Goal: Information Seeking & Learning: Learn about a topic

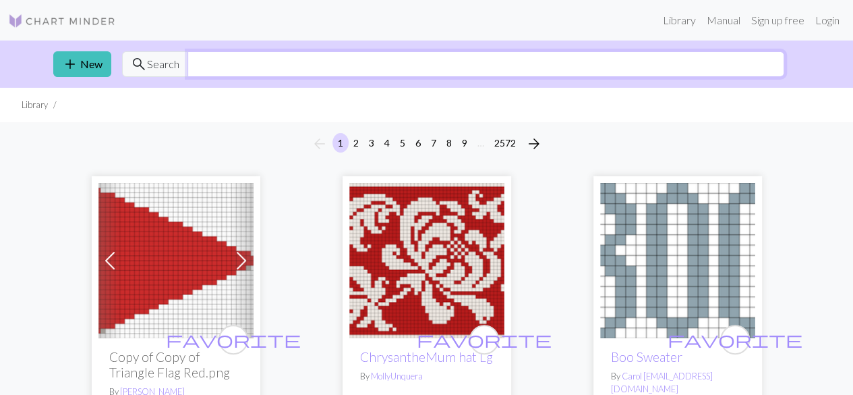
click at [351, 69] on input "text" at bounding box center [486, 64] width 597 height 26
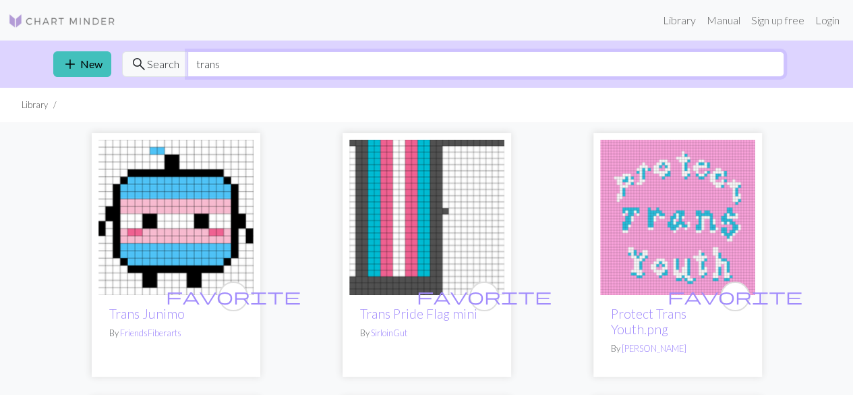
click at [280, 65] on input "trans" at bounding box center [486, 64] width 597 height 26
type input "transition"
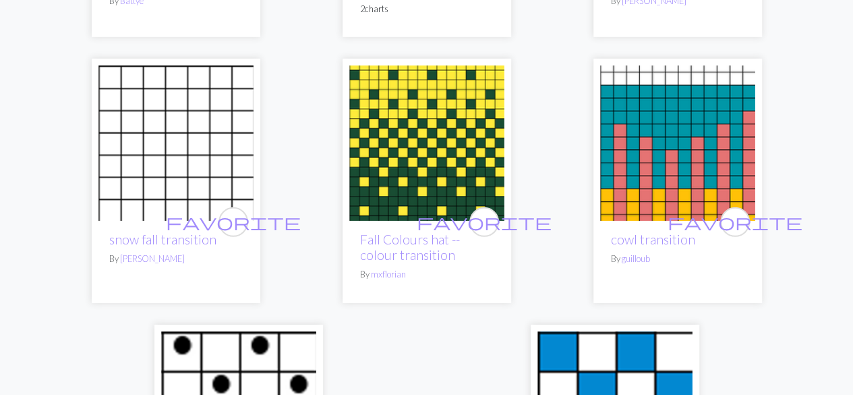
scroll to position [1993, 0]
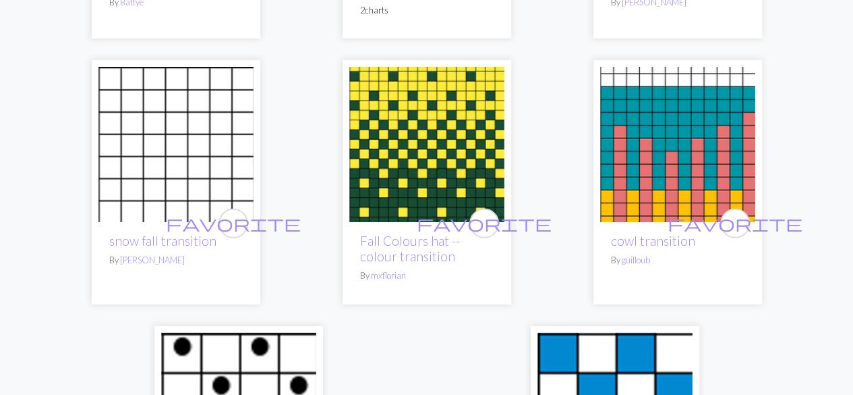
click at [440, 121] on img at bounding box center [426, 144] width 155 height 155
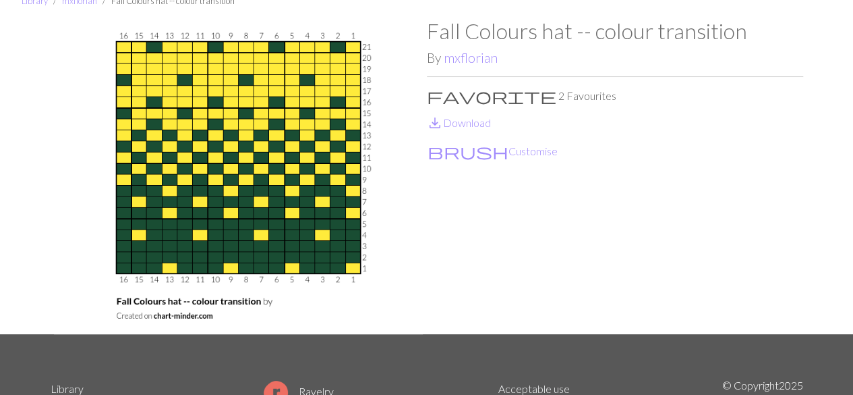
scroll to position [58, 0]
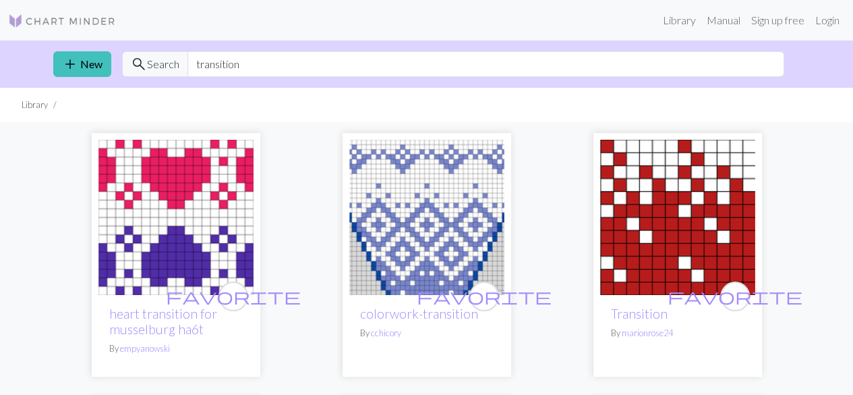
click at [159, 61] on span "Search" at bounding box center [163, 64] width 32 height 16
click at [212, 63] on input "transition" at bounding box center [486, 64] width 597 height 26
click at [214, 63] on input "transition" at bounding box center [486, 64] width 597 height 26
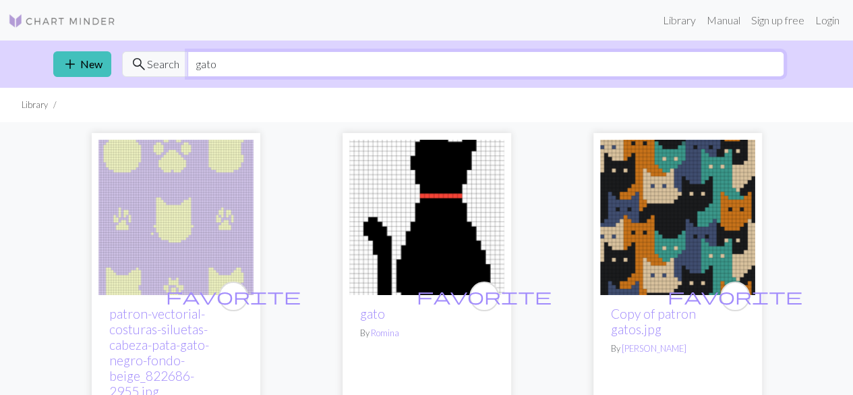
click at [321, 55] on input "gato" at bounding box center [486, 64] width 597 height 26
click at [251, 59] on input "gato" at bounding box center [486, 64] width 597 height 26
click at [251, 59] on input "ga" at bounding box center [486, 64] width 597 height 26
type input "g"
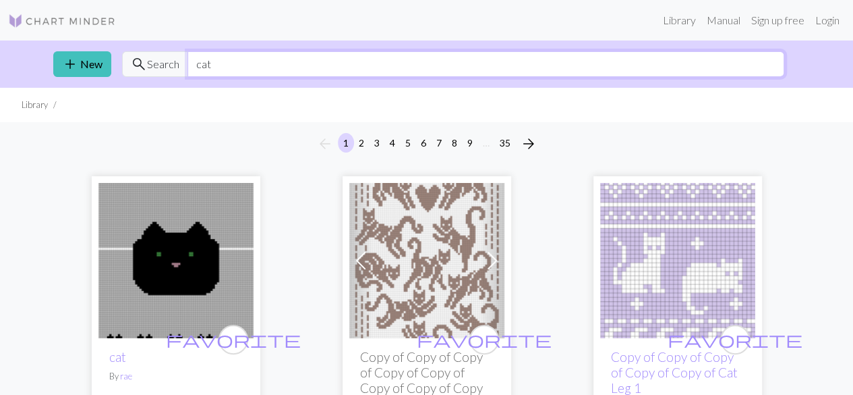
click at [320, 57] on input "cat" at bounding box center [486, 64] width 597 height 26
type input "c"
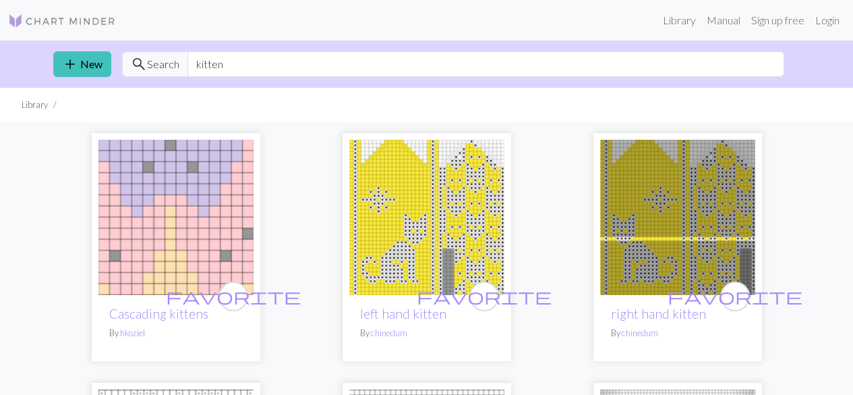
drag, startPoint x: 204, startPoint y: 49, endPoint x: 210, endPoint y: 59, distance: 11.2
click at [210, 59] on div "add New search Search kitten" at bounding box center [426, 63] width 769 height 47
click at [210, 59] on input "kitten" at bounding box center [486, 64] width 597 height 26
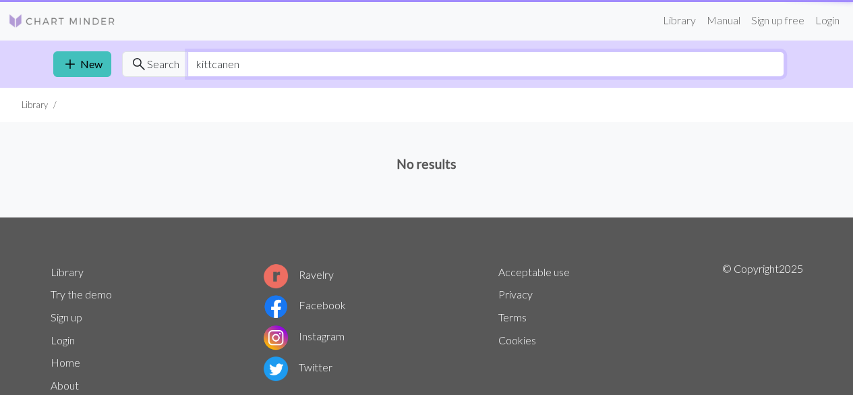
click at [290, 65] on input "kittcanen" at bounding box center [486, 64] width 597 height 26
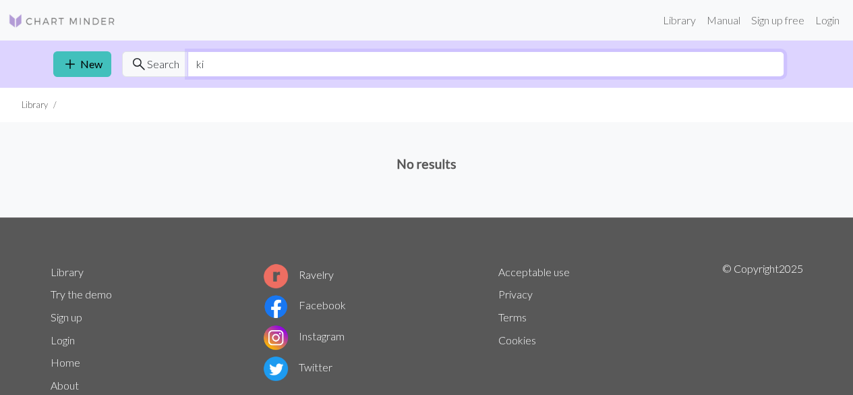
type input "k"
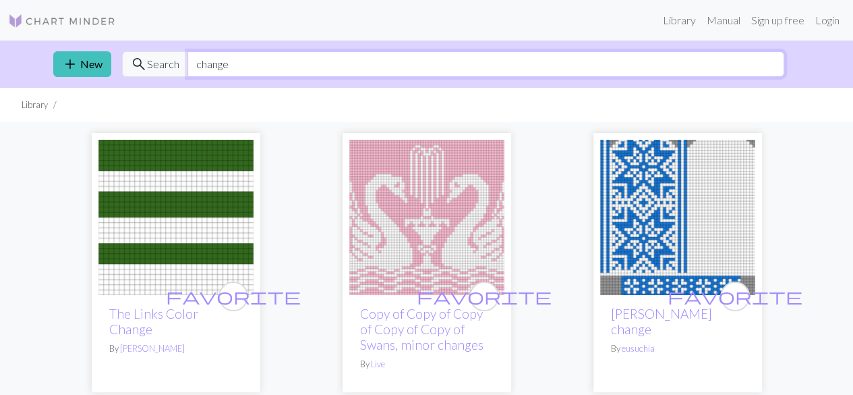
click at [193, 61] on input "change" at bounding box center [486, 64] width 597 height 26
type input "color change"
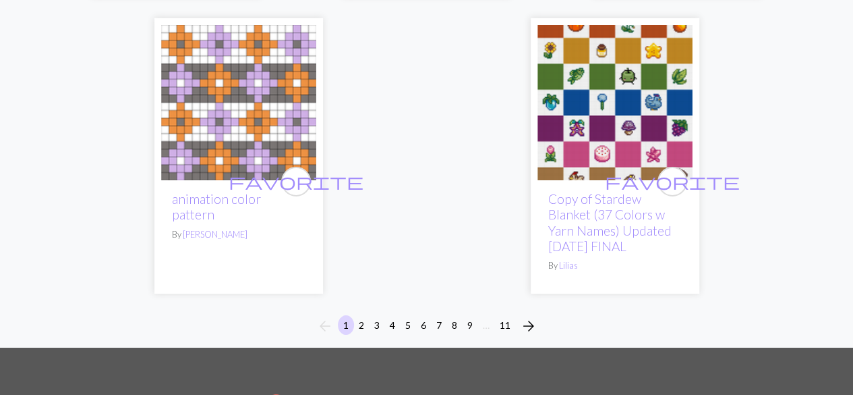
scroll to position [4989, 0]
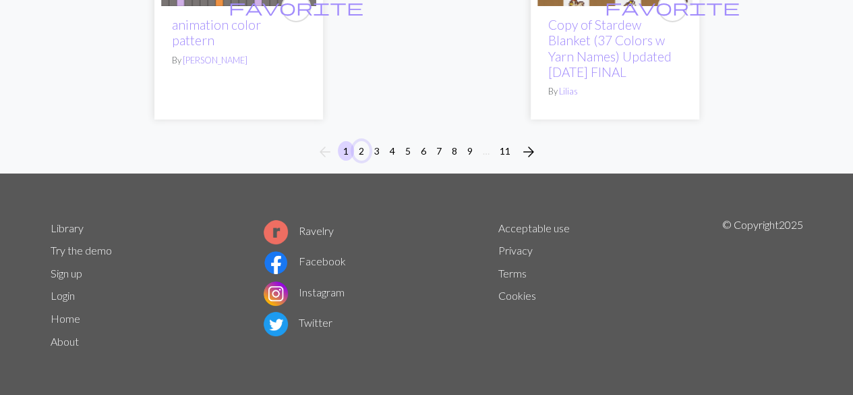
click at [363, 150] on button "2" at bounding box center [361, 151] width 16 height 20
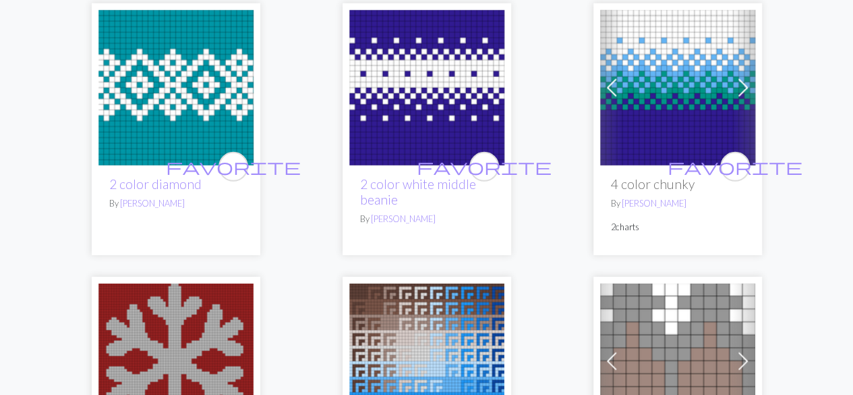
scroll to position [2016, 0]
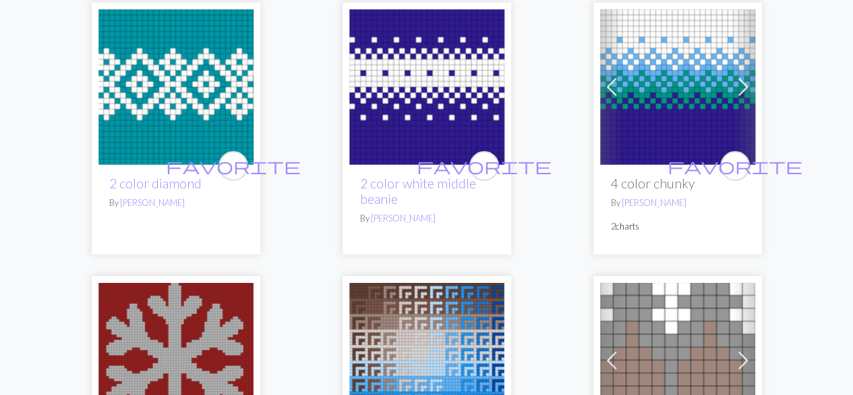
click at [481, 133] on img at bounding box center [426, 86] width 155 height 155
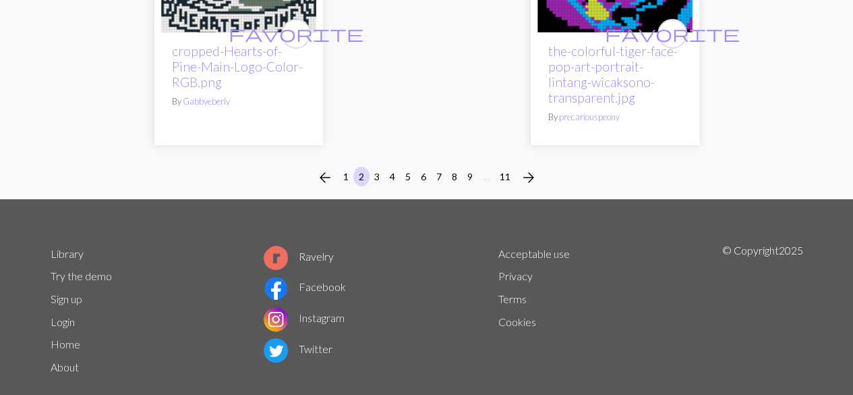
scroll to position [5070, 0]
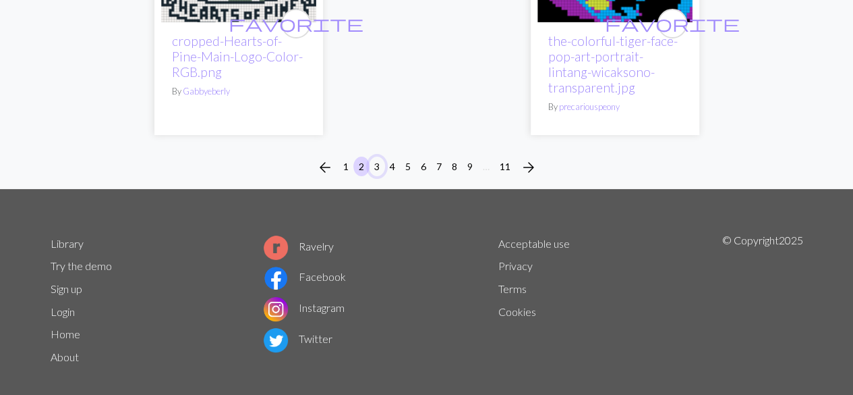
click at [378, 157] on button "3" at bounding box center [377, 167] width 16 height 20
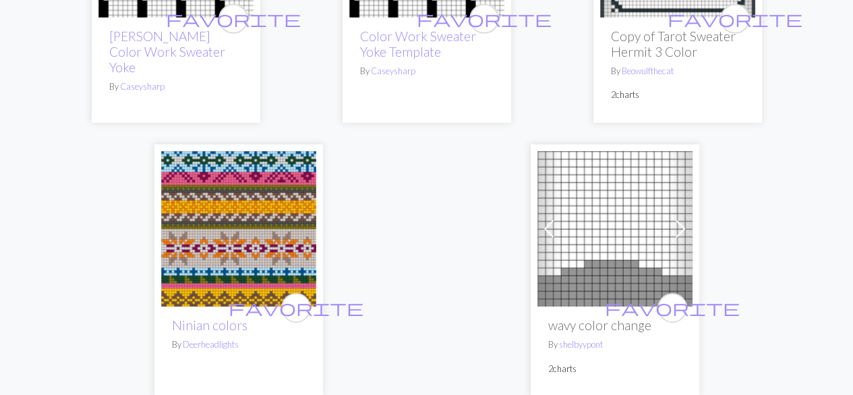
scroll to position [4968, 0]
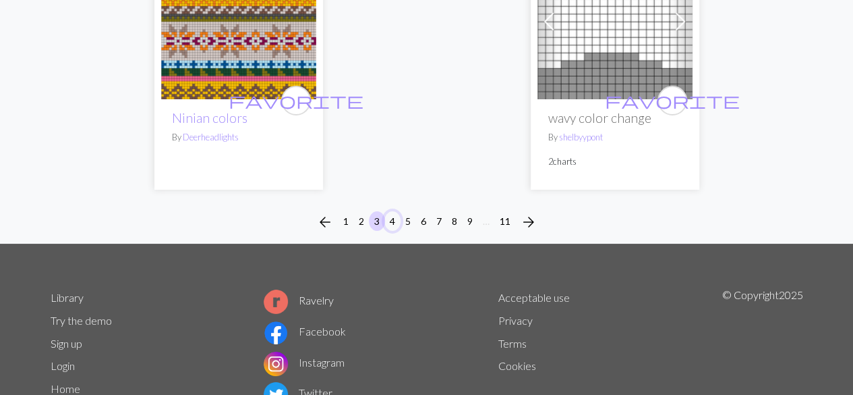
click at [393, 211] on button "4" at bounding box center [393, 221] width 16 height 20
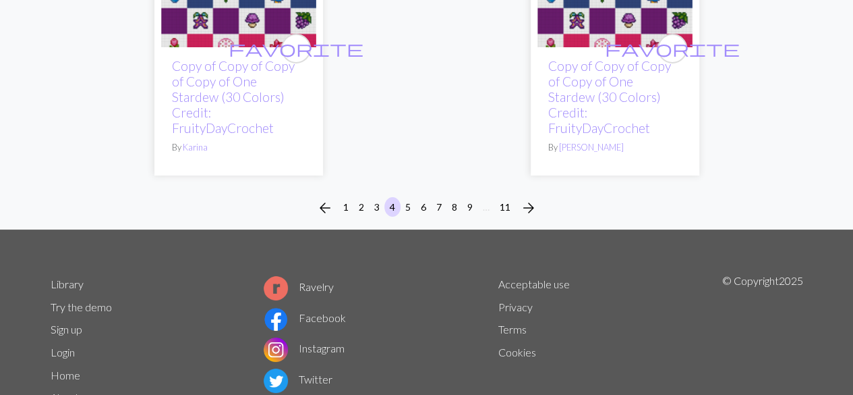
scroll to position [5007, 0]
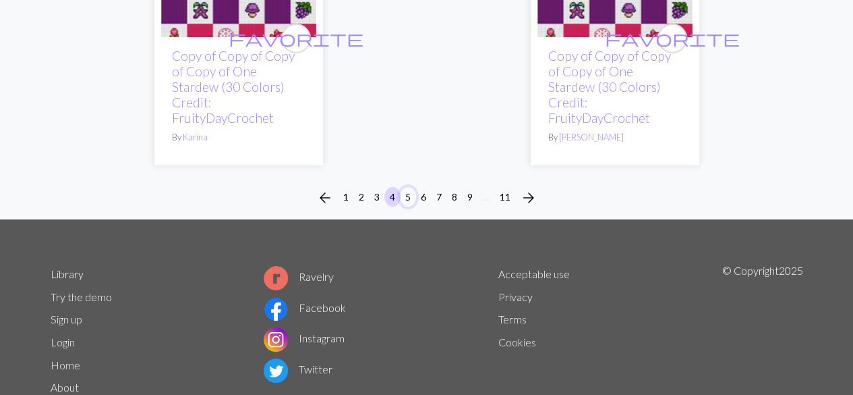
click at [410, 187] on button "5" at bounding box center [408, 197] width 16 height 20
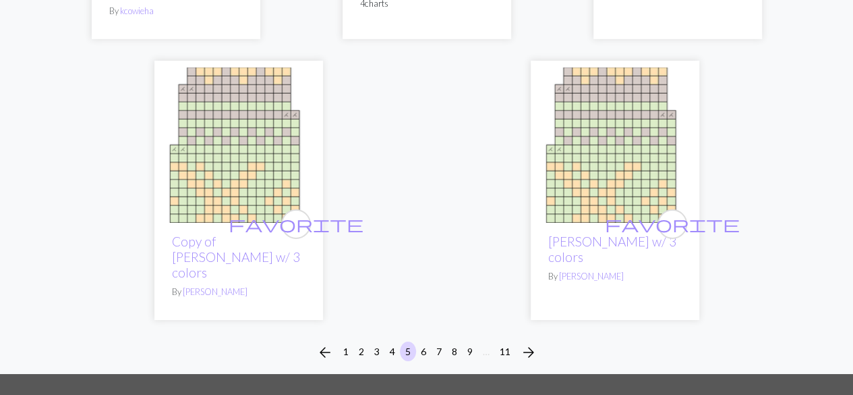
scroll to position [4793, 0]
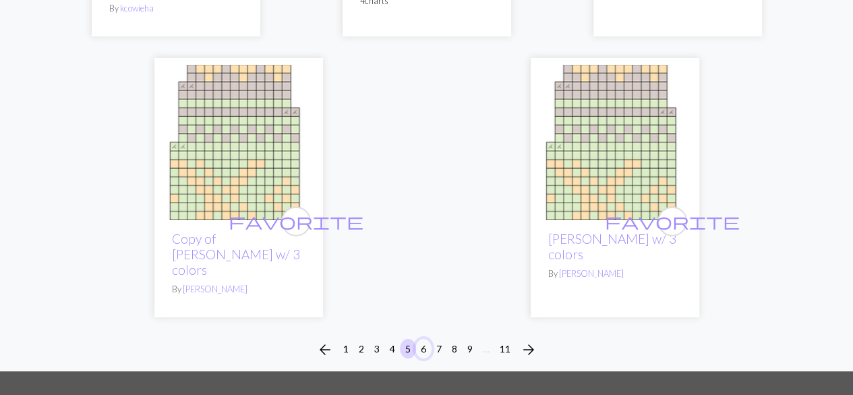
click at [420, 339] on button "6" at bounding box center [424, 349] width 16 height 20
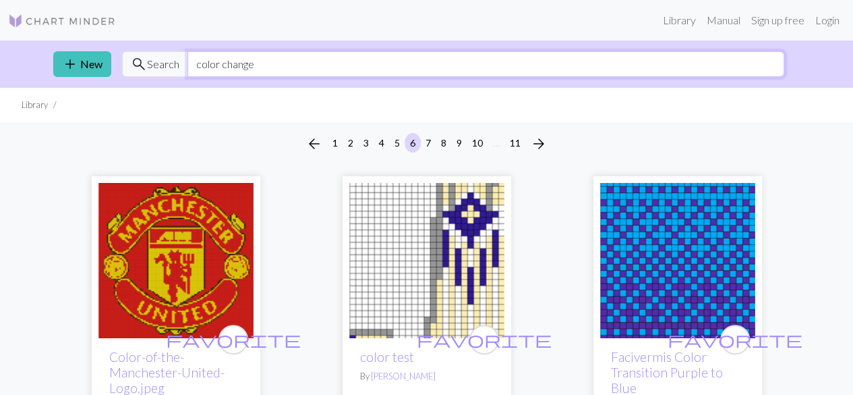
drag, startPoint x: 259, startPoint y: 66, endPoint x: 183, endPoint y: 65, distance: 75.6
click at [183, 65] on div "search Search color change" at bounding box center [453, 64] width 662 height 26
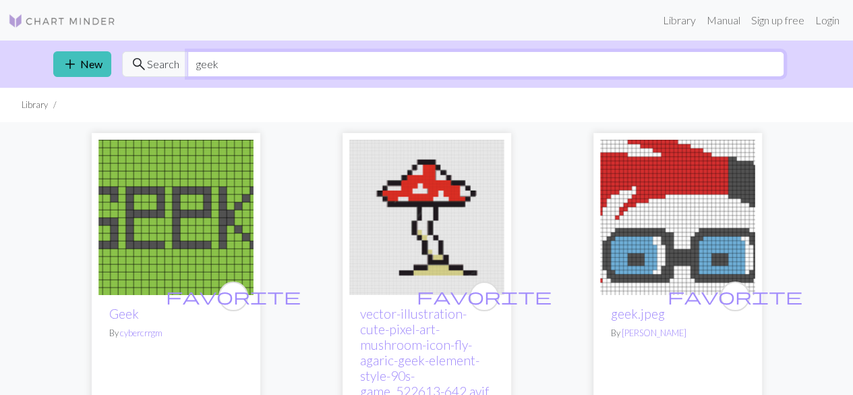
click at [298, 65] on input "geek" at bounding box center [486, 64] width 597 height 26
type input "g"
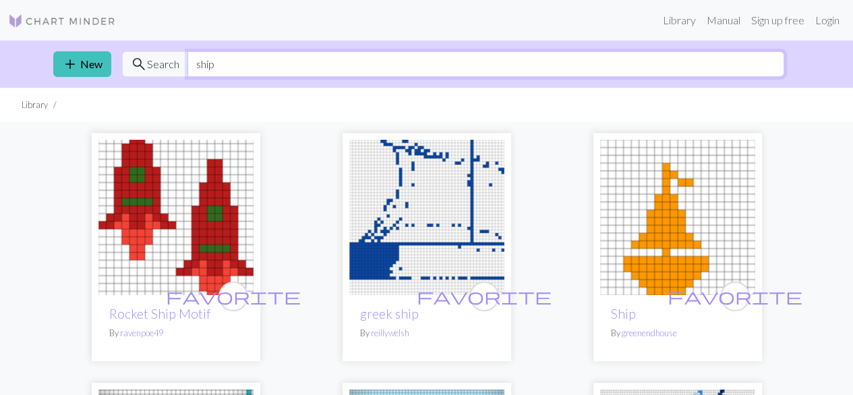
click at [229, 69] on input "ship" at bounding box center [486, 64] width 597 height 26
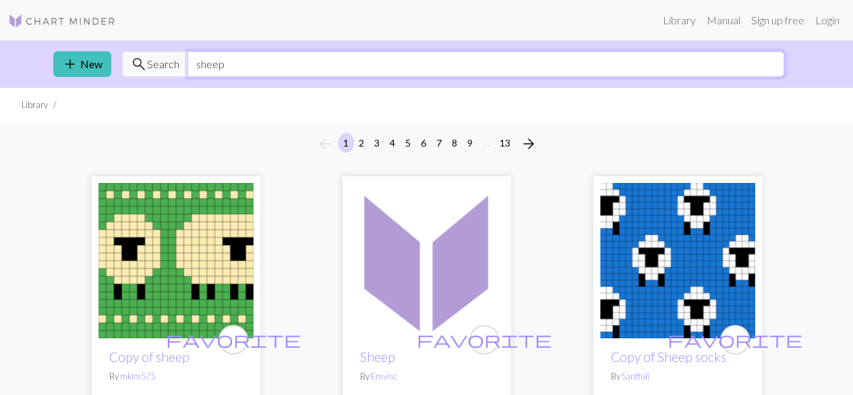
click at [215, 61] on input "sheep" at bounding box center [486, 64] width 597 height 26
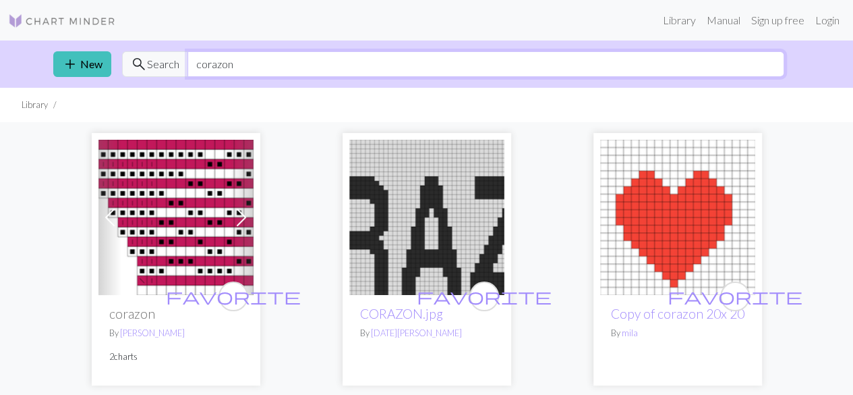
drag, startPoint x: 263, startPoint y: 61, endPoint x: 167, endPoint y: 56, distance: 95.9
click at [167, 56] on div "search Search corazon" at bounding box center [453, 64] width 662 height 26
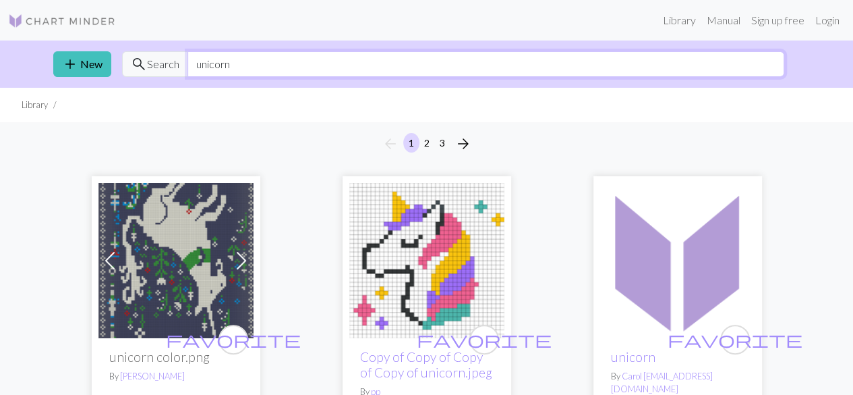
click at [212, 56] on input "unicorn" at bounding box center [486, 64] width 597 height 26
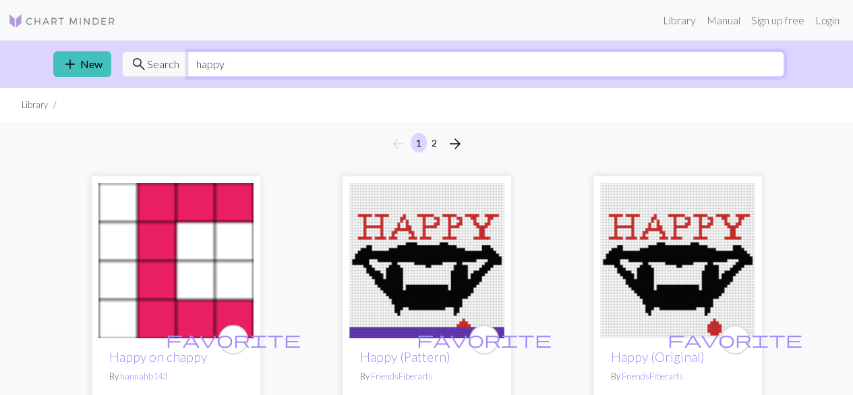
click at [259, 53] on input "happy" at bounding box center [486, 64] width 597 height 26
click at [438, 145] on button "2" at bounding box center [434, 143] width 16 height 20
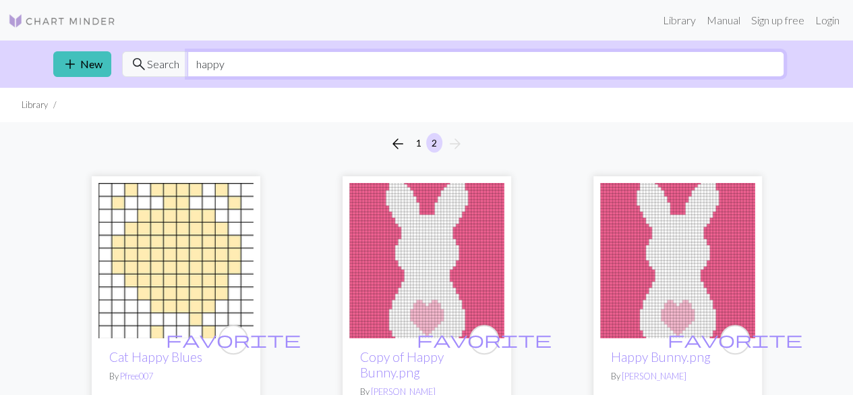
click at [206, 64] on input "happy" at bounding box center [486, 64] width 597 height 26
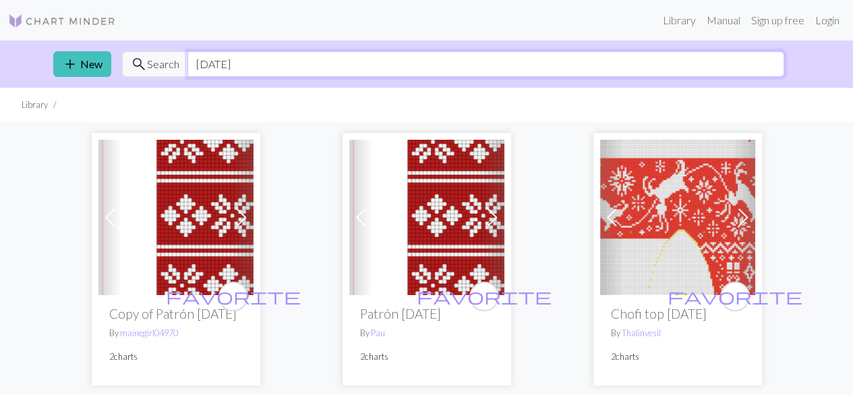
click at [220, 68] on input "[DATE]" at bounding box center [486, 64] width 597 height 26
type input "gorro"
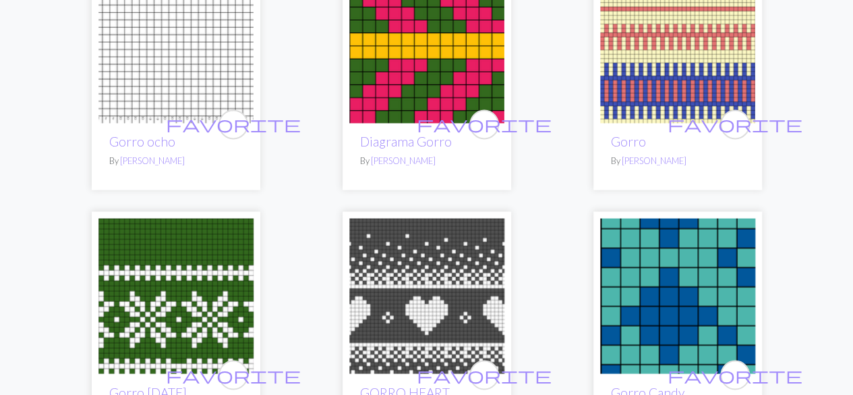
scroll to position [1036, 0]
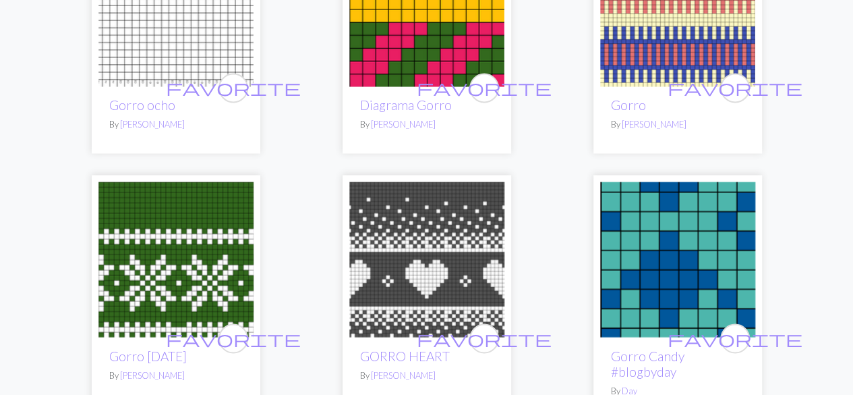
click at [459, 228] on img at bounding box center [426, 258] width 155 height 155
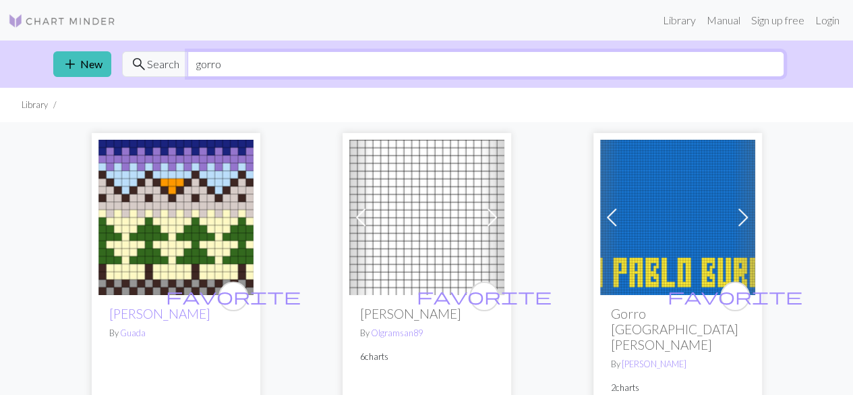
click at [204, 72] on input "gorro" at bounding box center [486, 64] width 597 height 26
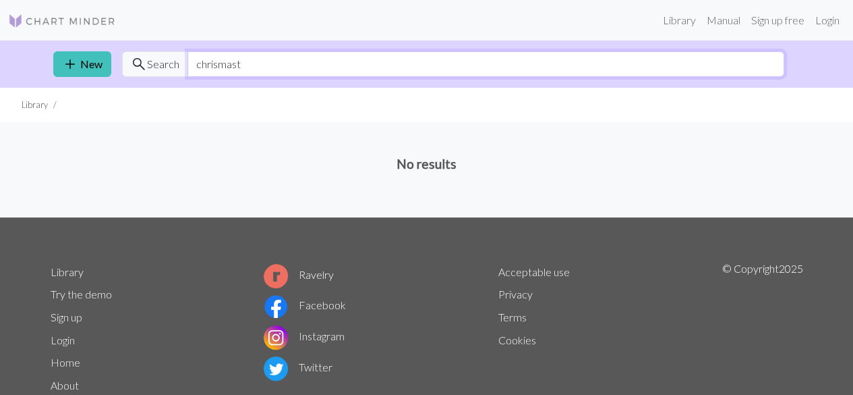
click at [204, 64] on input "chrismast" at bounding box center [486, 64] width 597 height 26
drag, startPoint x: 270, startPoint y: 62, endPoint x: 179, endPoint y: 59, distance: 90.5
click at [179, 59] on div "search Search crhismast" at bounding box center [453, 64] width 662 height 26
click at [215, 62] on input "chirsmast" at bounding box center [486, 64] width 597 height 26
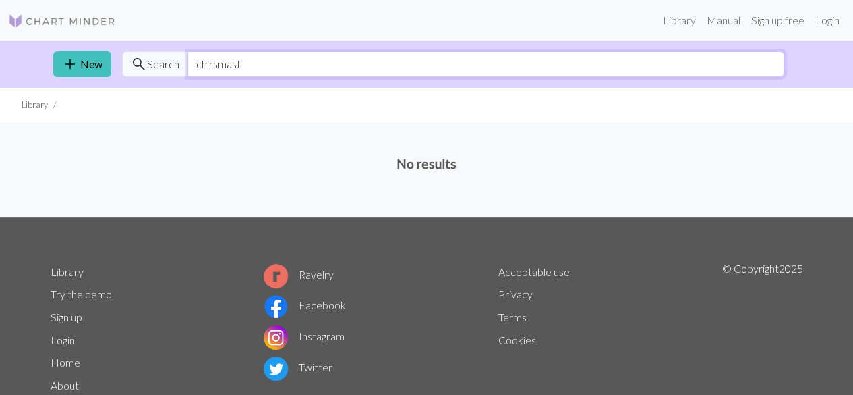
paste input "ri"
click at [479, 63] on input "chrismast" at bounding box center [486, 64] width 597 height 26
click at [131, 59] on span "search" at bounding box center [139, 64] width 16 height 19
click at [257, 62] on input "chrismast" at bounding box center [486, 64] width 597 height 26
click at [224, 63] on input "chrismast" at bounding box center [486, 64] width 597 height 26
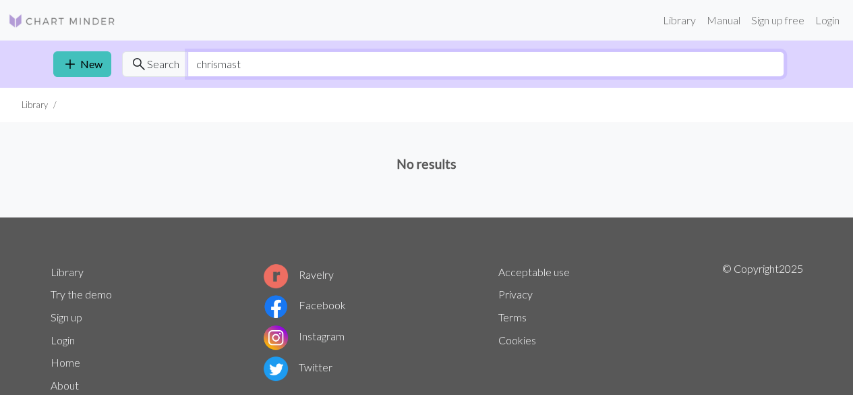
click at [224, 63] on input "chrismast" at bounding box center [486, 64] width 597 height 26
type input "beanie"
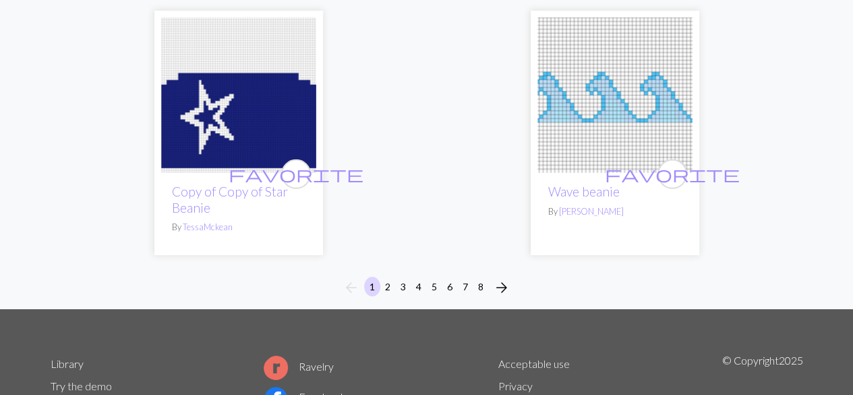
scroll to position [4564, 0]
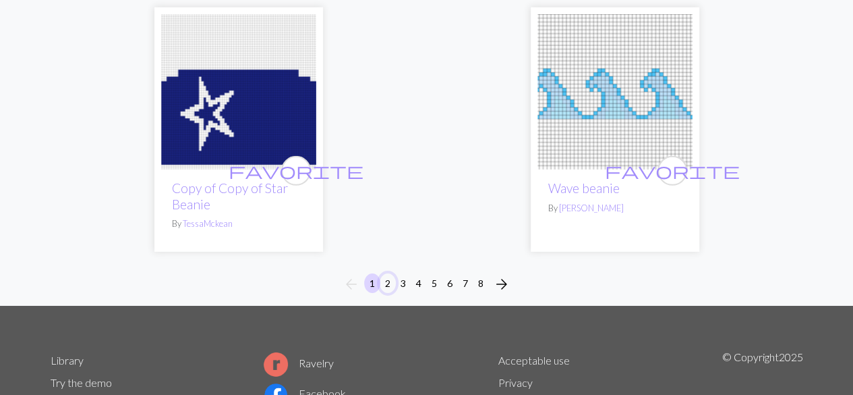
click at [386, 273] on button "2" at bounding box center [388, 283] width 16 height 20
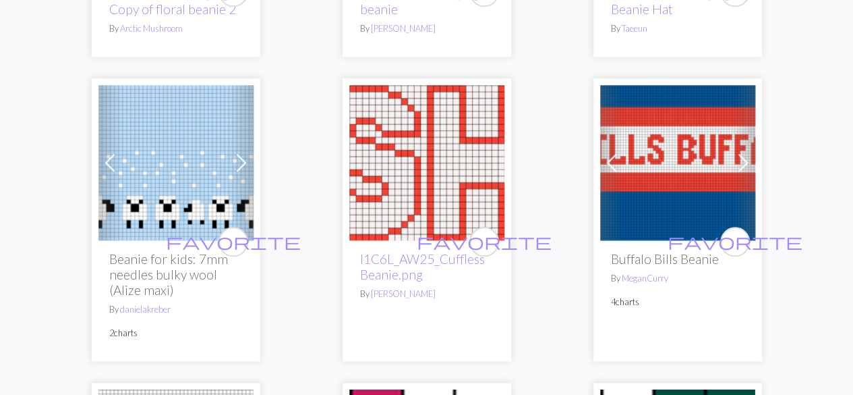
scroll to position [622, 0]
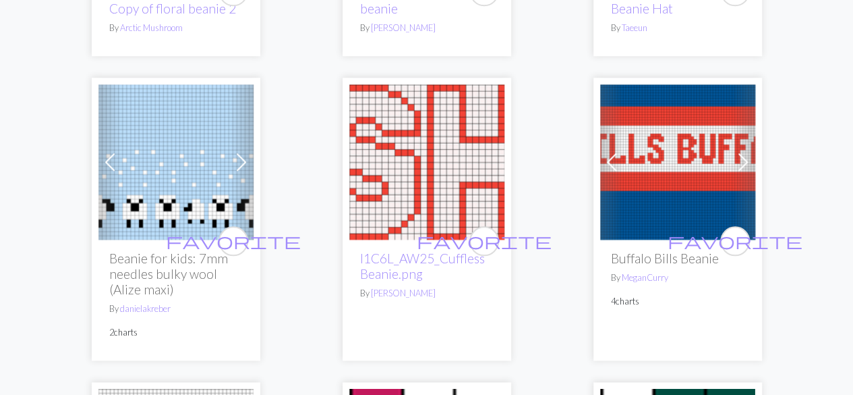
click at [247, 161] on span at bounding box center [242, 162] width 22 height 22
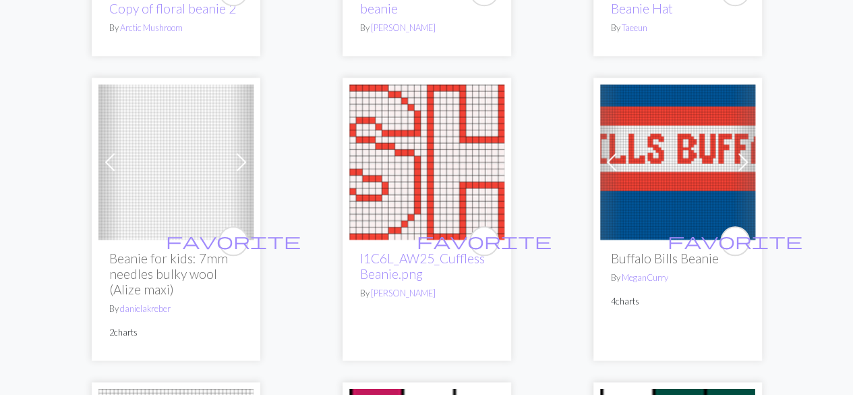
click at [114, 152] on span at bounding box center [110, 162] width 22 height 22
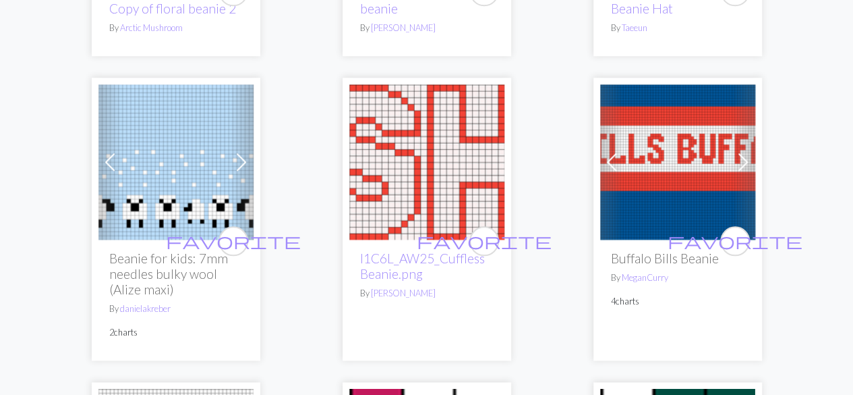
click at [114, 152] on span at bounding box center [110, 162] width 22 height 22
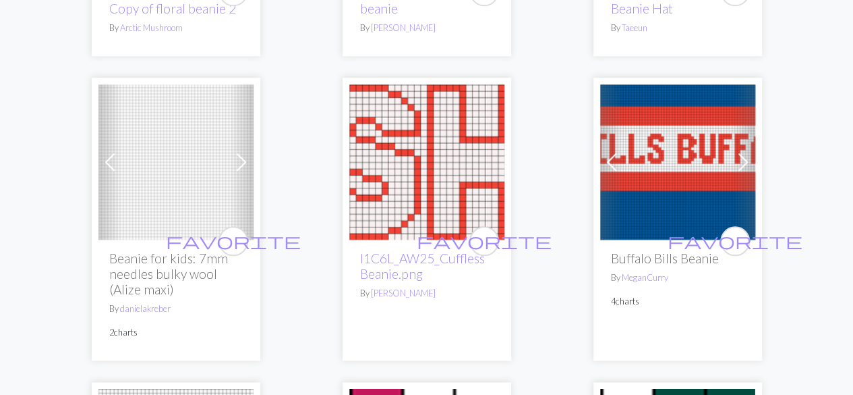
click at [244, 163] on span at bounding box center [242, 162] width 22 height 22
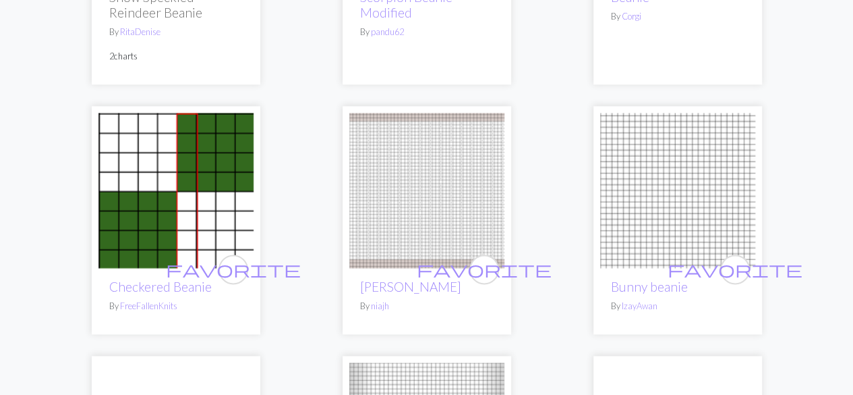
scroll to position [3339, 0]
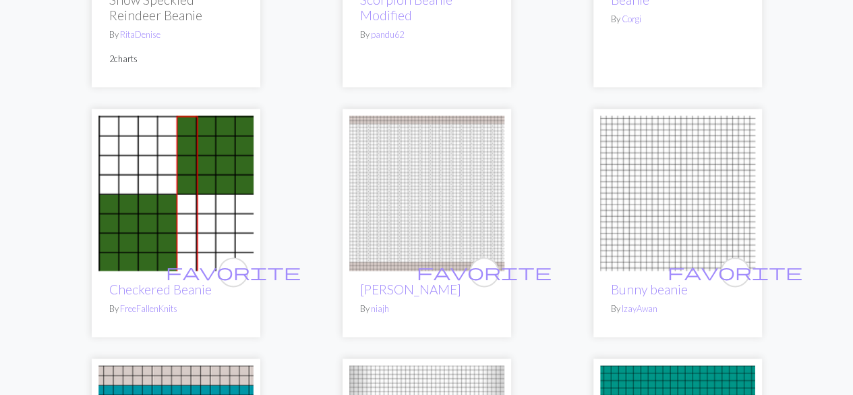
click at [471, 144] on img at bounding box center [426, 192] width 155 height 155
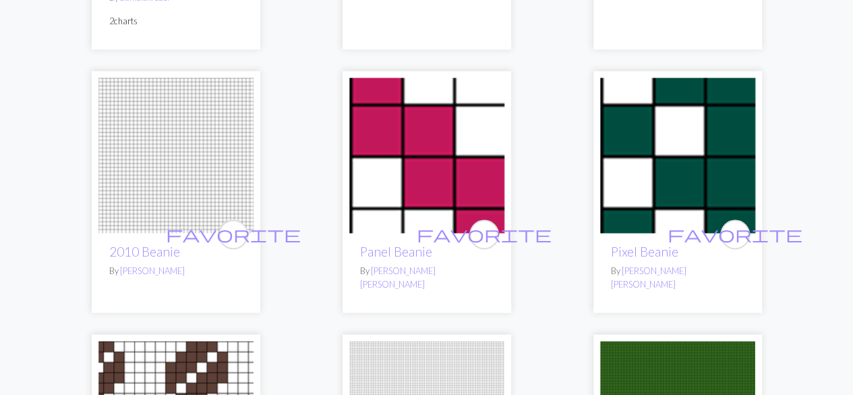
scroll to position [934, 0]
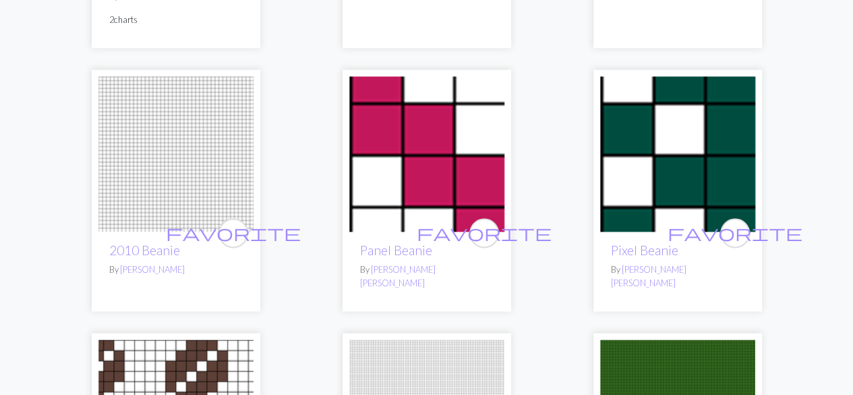
click at [193, 177] on img at bounding box center [175, 153] width 155 height 155
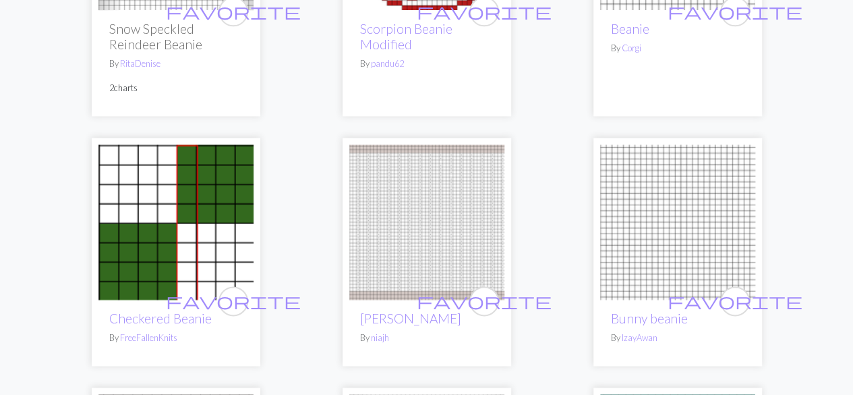
scroll to position [3311, 0]
click at [653, 173] on img at bounding box center [677, 221] width 155 height 155
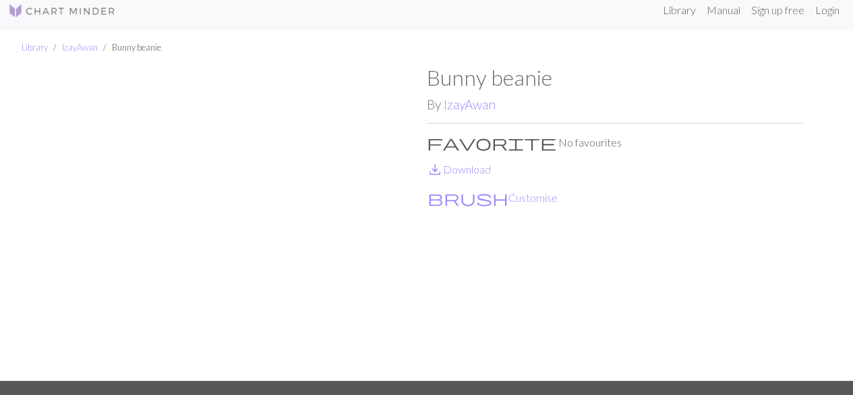
scroll to position [1, 0]
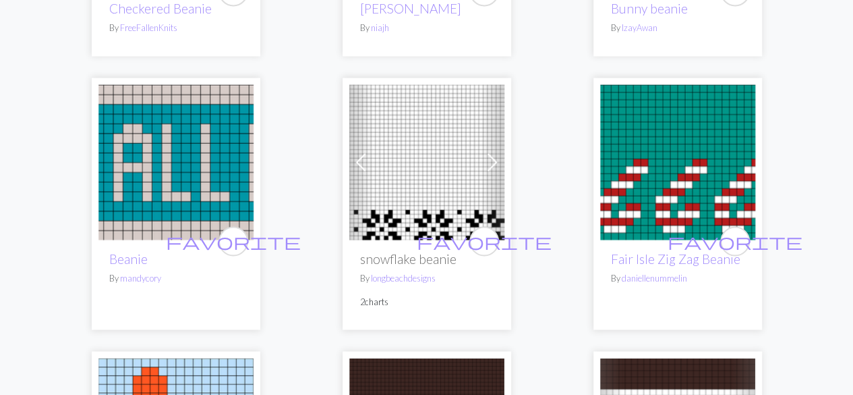
scroll to position [3618, 0]
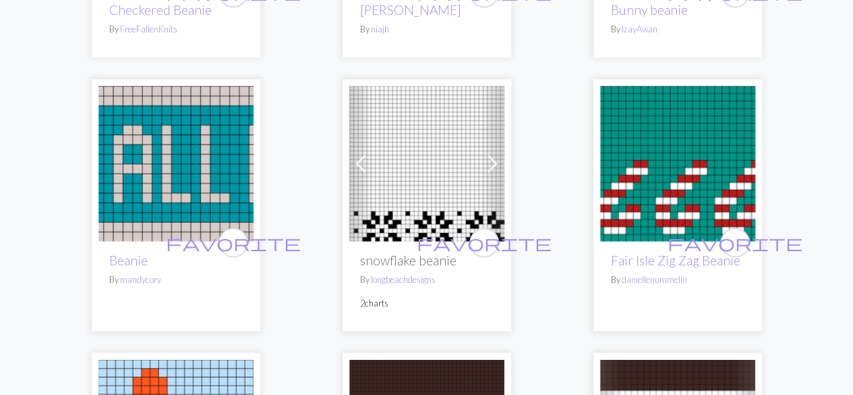
click at [400, 140] on img at bounding box center [426, 163] width 155 height 155
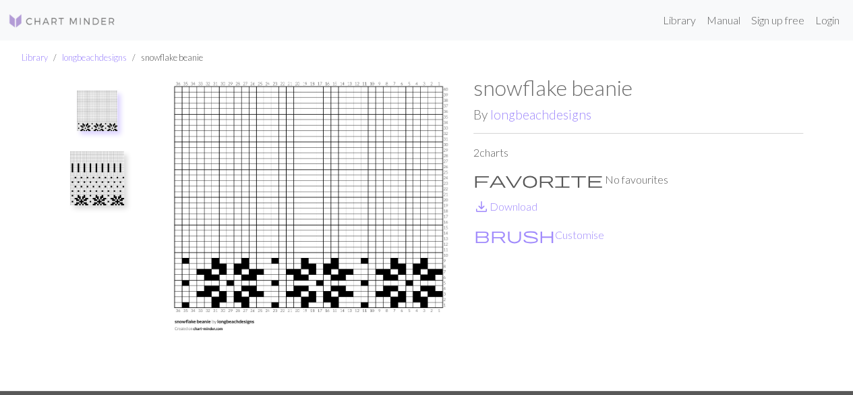
click at [90, 159] on img at bounding box center [97, 178] width 54 height 54
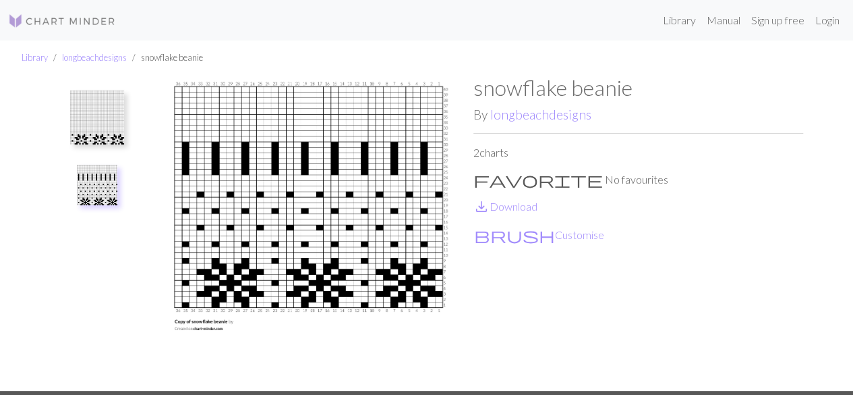
click at [94, 115] on img at bounding box center [97, 117] width 54 height 54
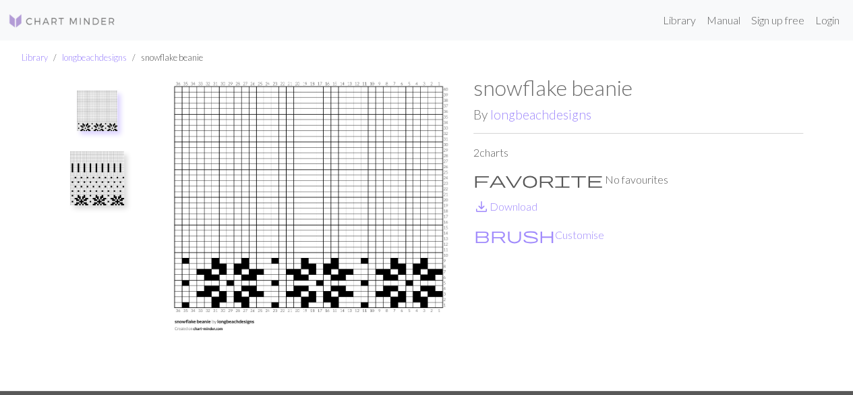
click at [92, 168] on img at bounding box center [97, 178] width 54 height 54
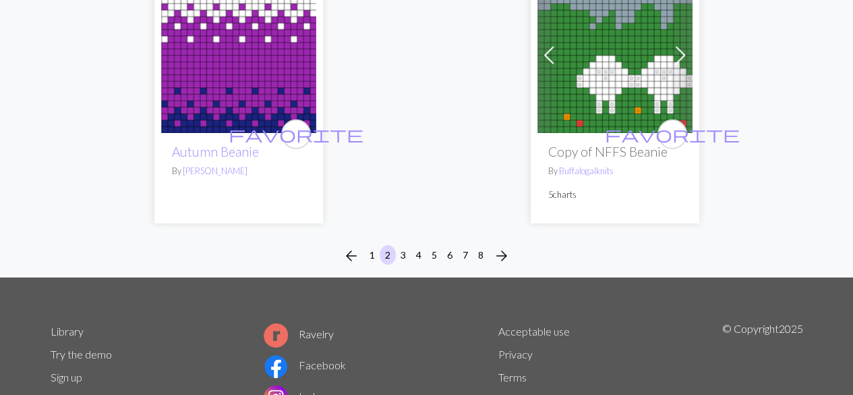
scroll to position [4651, 0]
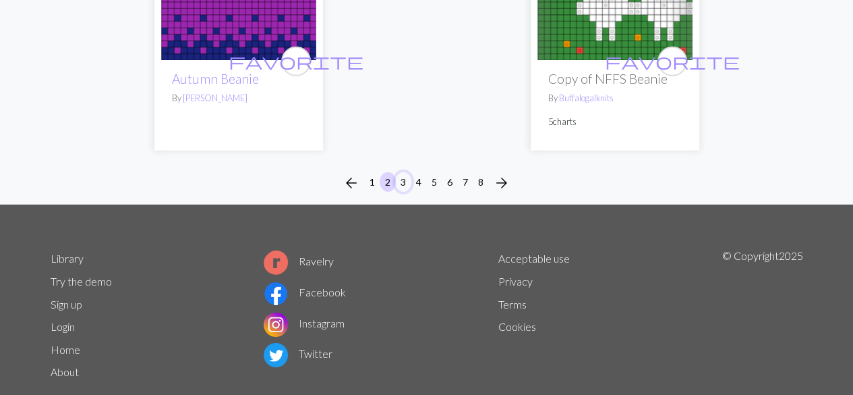
click at [402, 172] on button "3" at bounding box center [403, 182] width 16 height 20
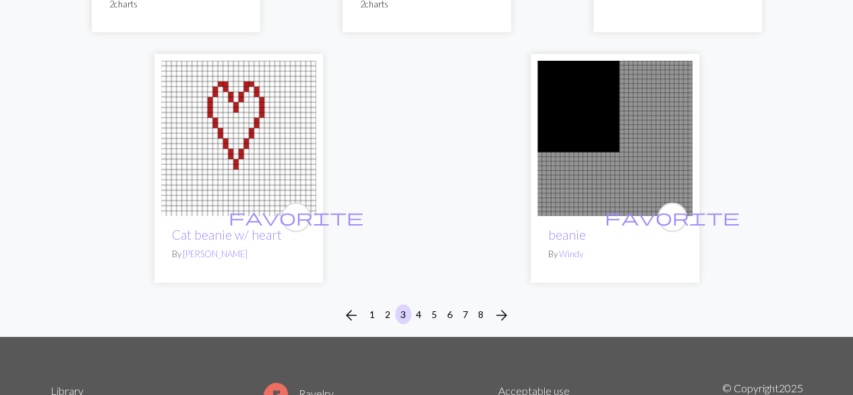
scroll to position [4495, 0]
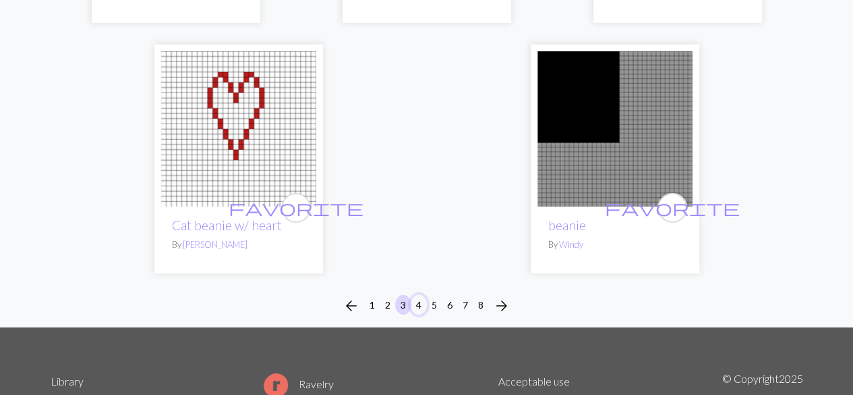
click at [417, 295] on button "4" at bounding box center [419, 305] width 16 height 20
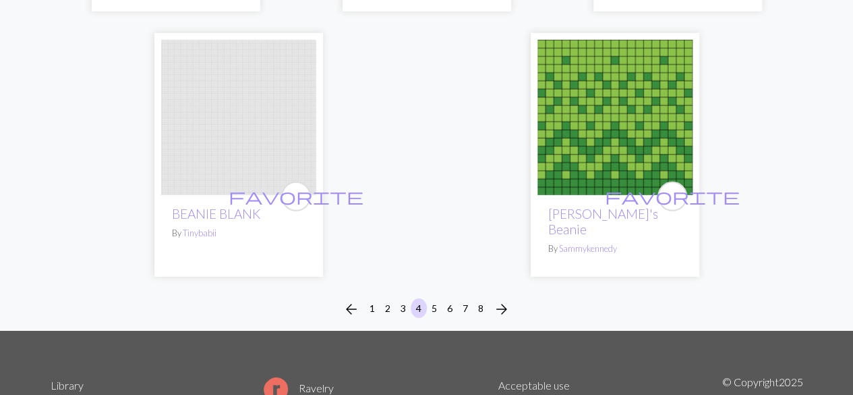
scroll to position [4564, 0]
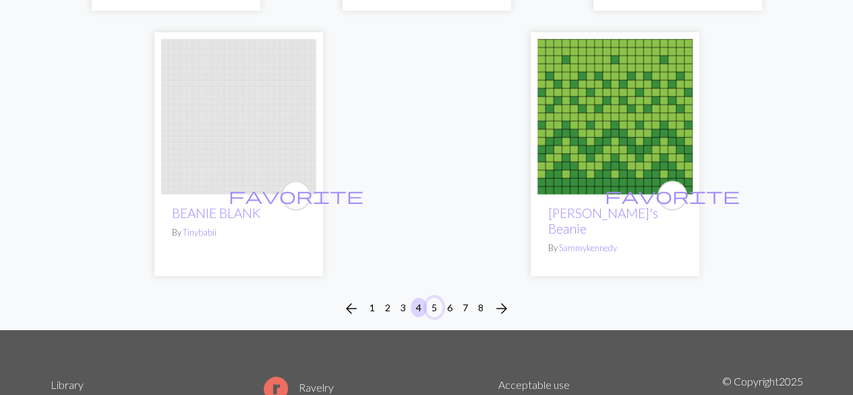
click at [436, 297] on button "5" at bounding box center [434, 307] width 16 height 20
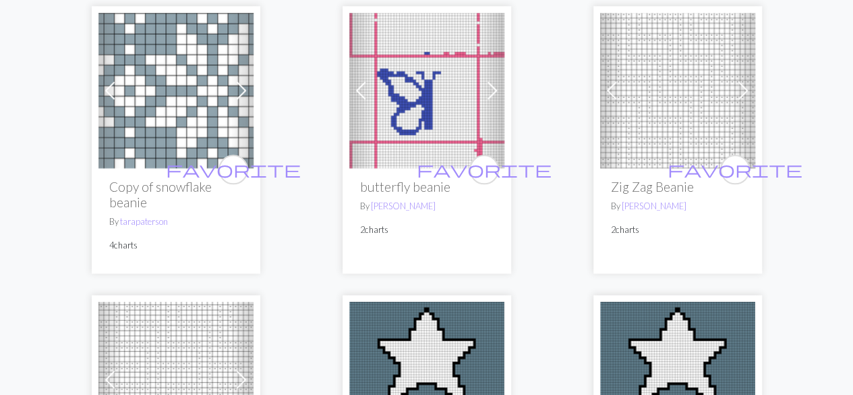
scroll to position [694, 0]
click at [681, 93] on img at bounding box center [677, 89] width 155 height 155
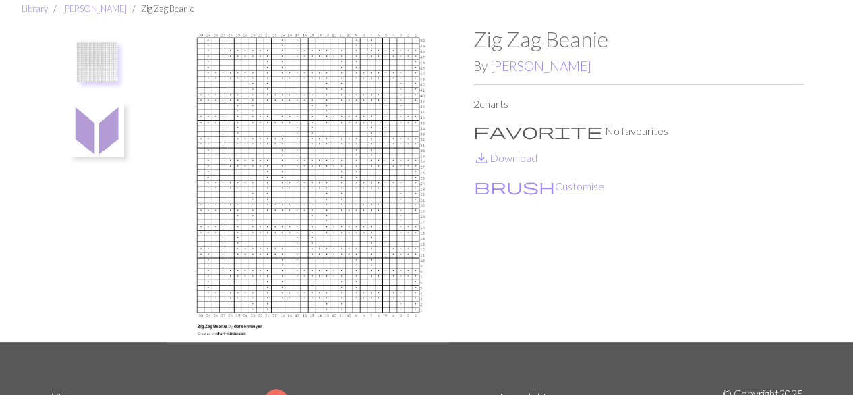
scroll to position [45, 0]
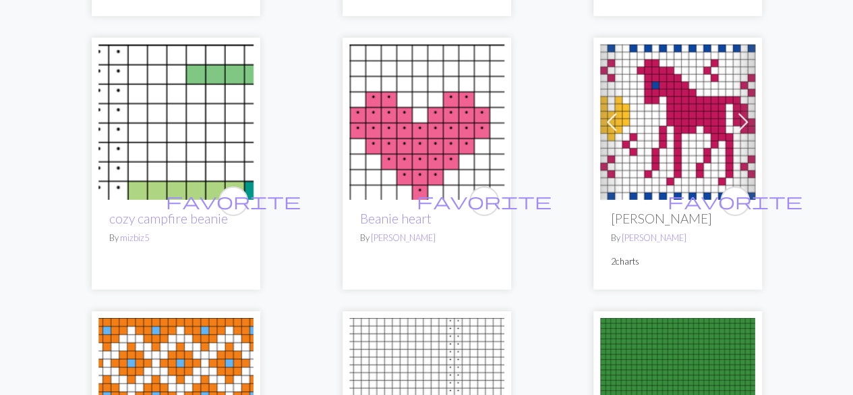
scroll to position [2077, 0]
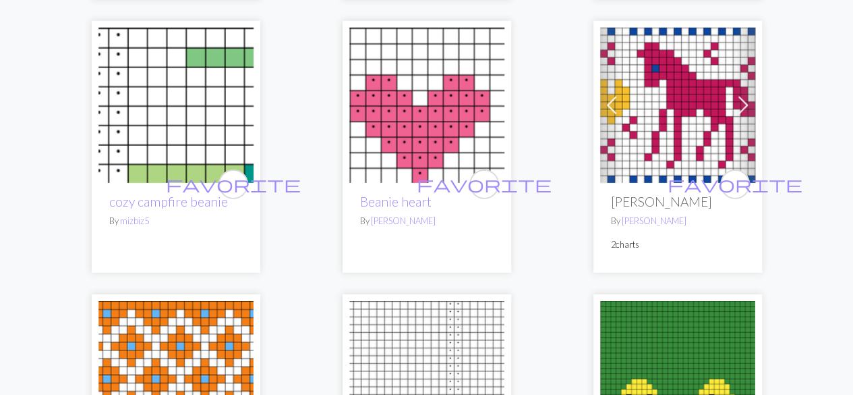
click at [416, 106] on img at bounding box center [426, 105] width 155 height 155
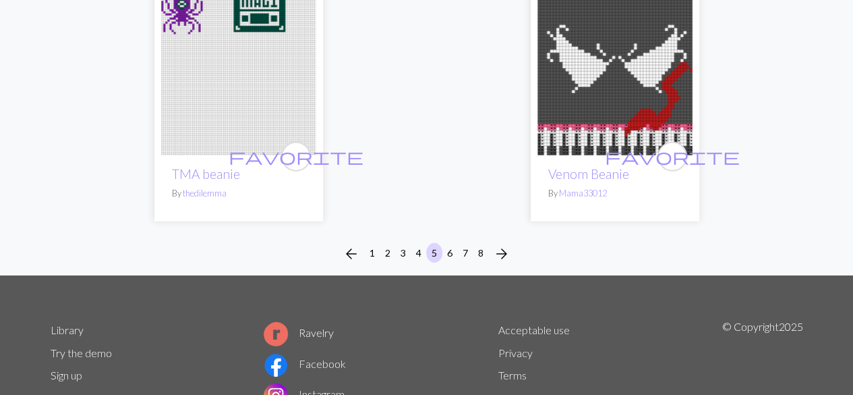
scroll to position [4547, 0]
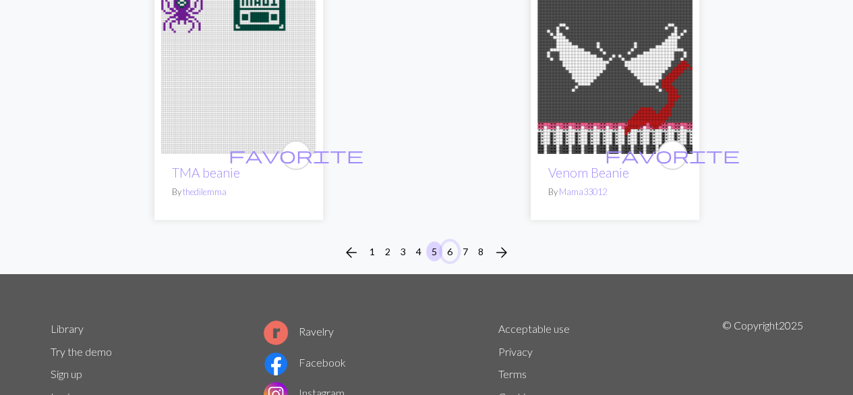
click at [449, 242] on button "6" at bounding box center [450, 252] width 16 height 20
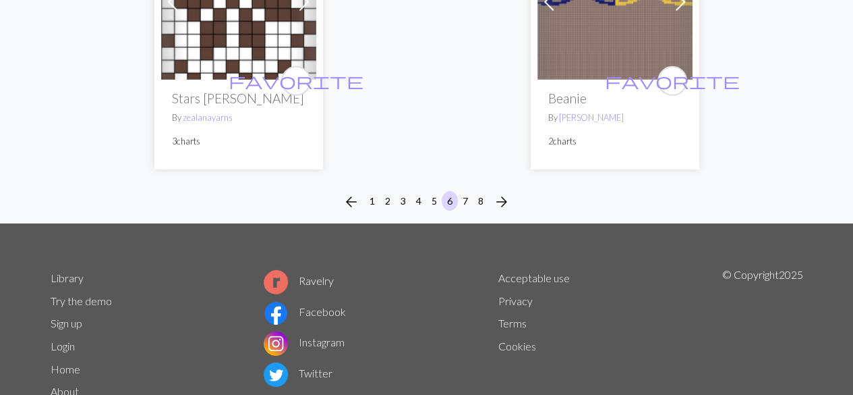
scroll to position [4628, 0]
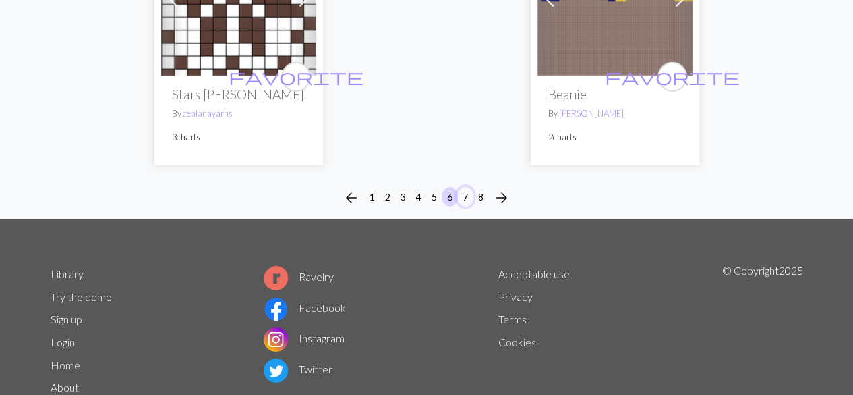
click at [463, 187] on button "7" at bounding box center [465, 197] width 16 height 20
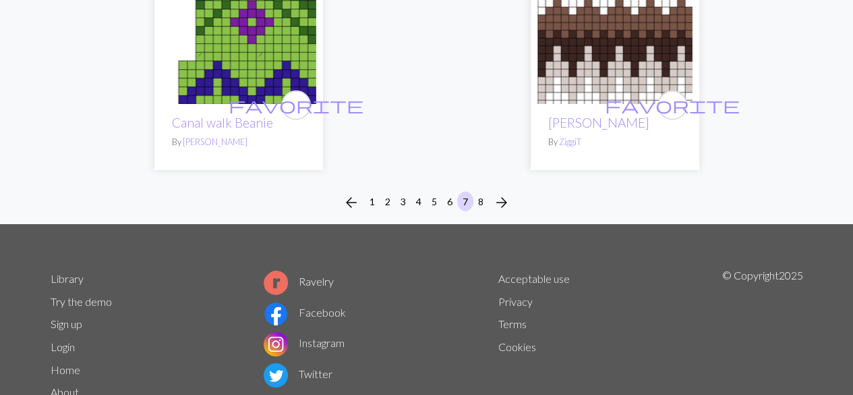
scroll to position [4540, 0]
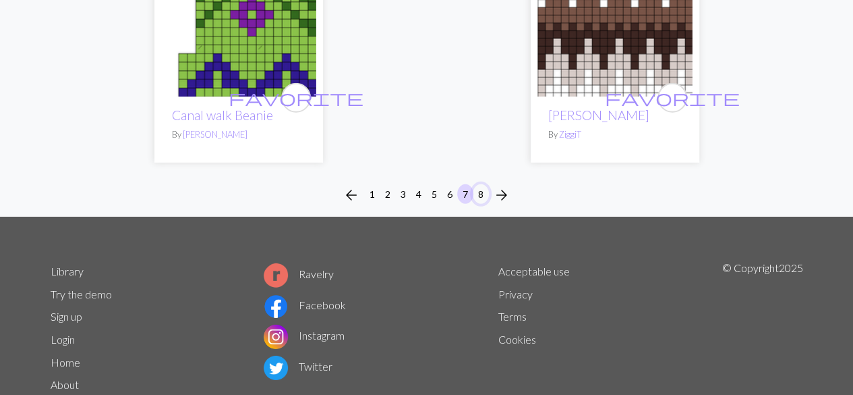
click at [482, 184] on button "8" at bounding box center [481, 194] width 16 height 20
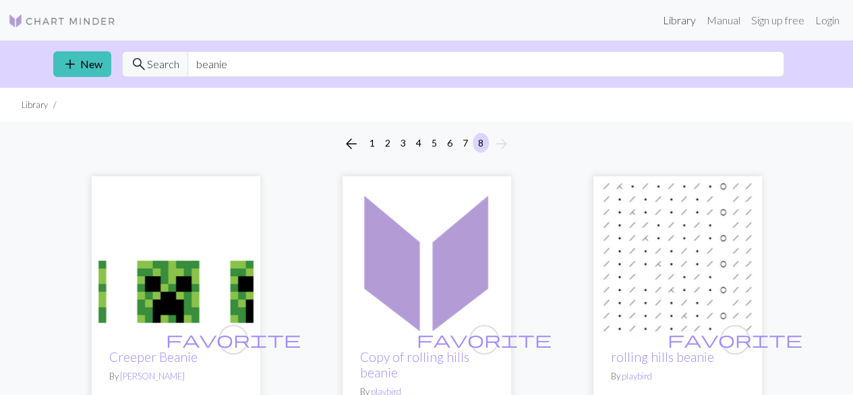
click at [671, 22] on link "Library" at bounding box center [680, 20] width 44 height 27
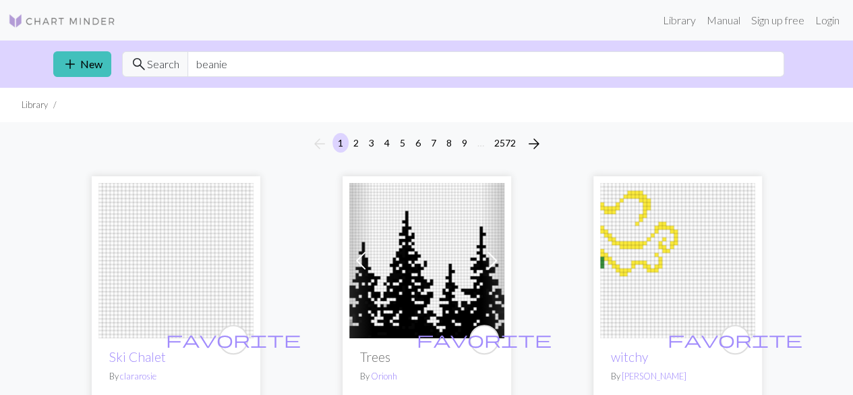
click at [24, 105] on li "Library" at bounding box center [35, 104] width 26 height 13
click at [138, 59] on span "search" at bounding box center [139, 64] width 16 height 19
click at [212, 60] on input "beanie" at bounding box center [486, 64] width 597 height 26
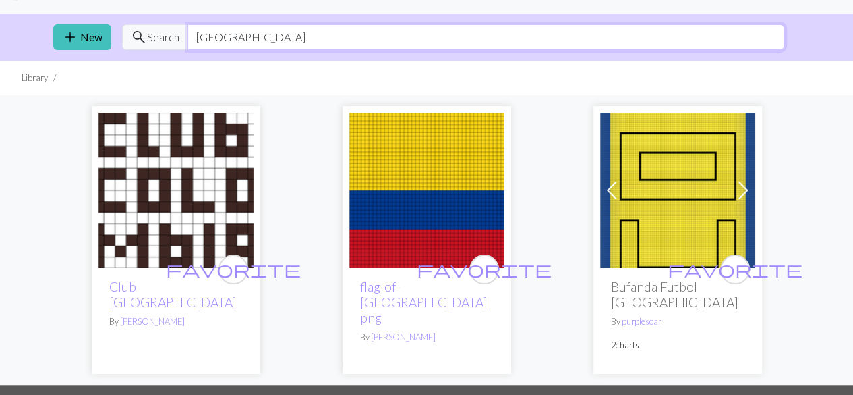
scroll to position [26, 0]
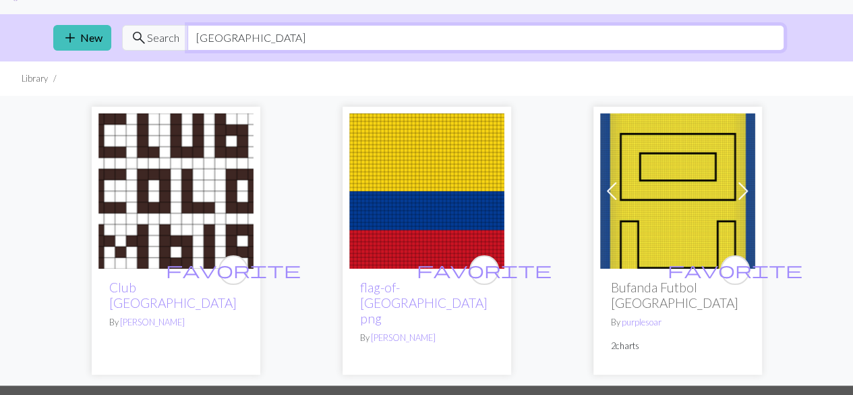
click at [212, 34] on input "[GEOGRAPHIC_DATA]" at bounding box center [486, 38] width 597 height 26
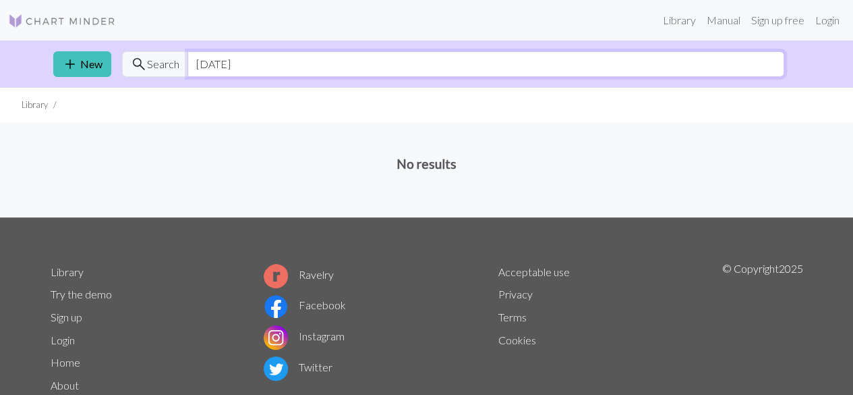
type input "[DATE]"
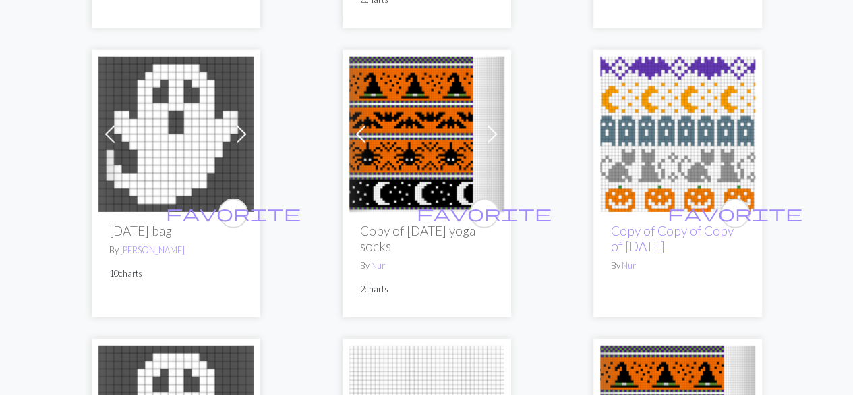
scroll to position [1792, 0]
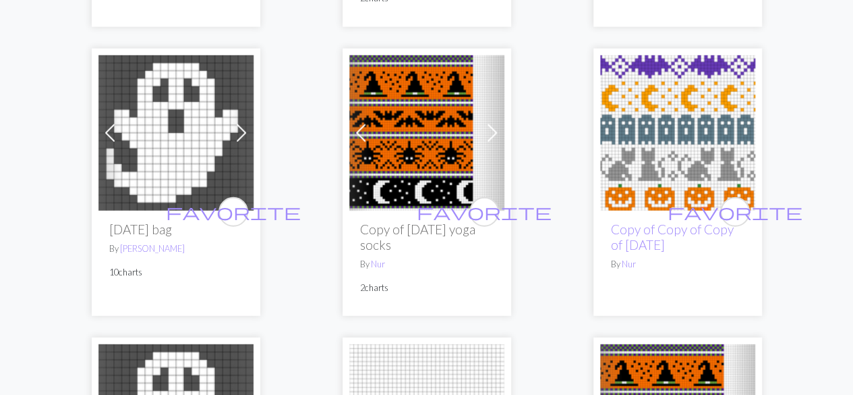
click at [494, 144] on span at bounding box center [493, 133] width 22 height 22
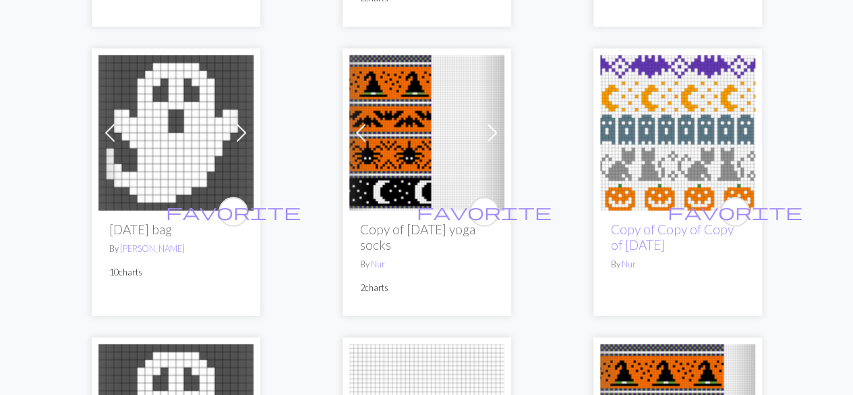
click at [494, 144] on span at bounding box center [493, 133] width 22 height 22
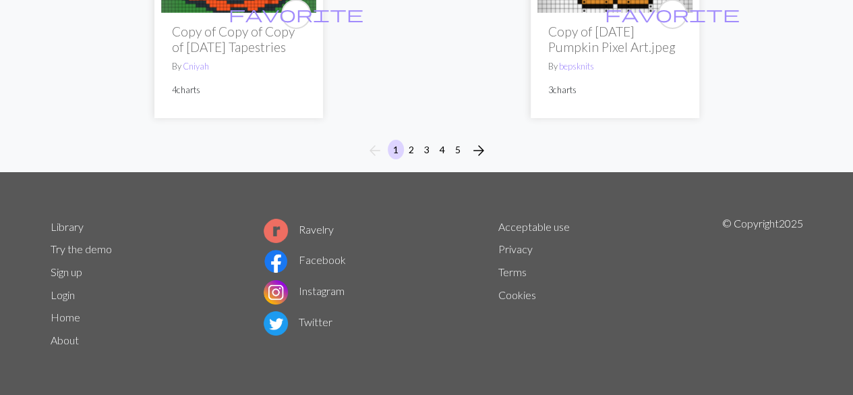
scroll to position [4893, 0]
click at [413, 154] on button "2" at bounding box center [411, 150] width 16 height 20
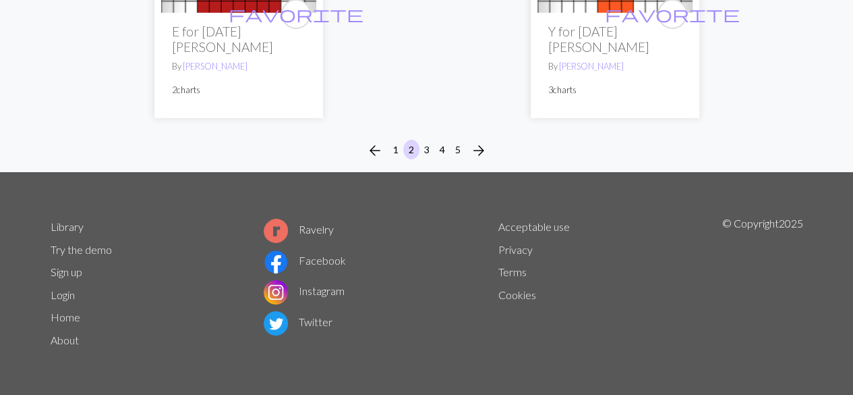
scroll to position [4814, 0]
click at [429, 152] on button "3" at bounding box center [427, 150] width 16 height 20
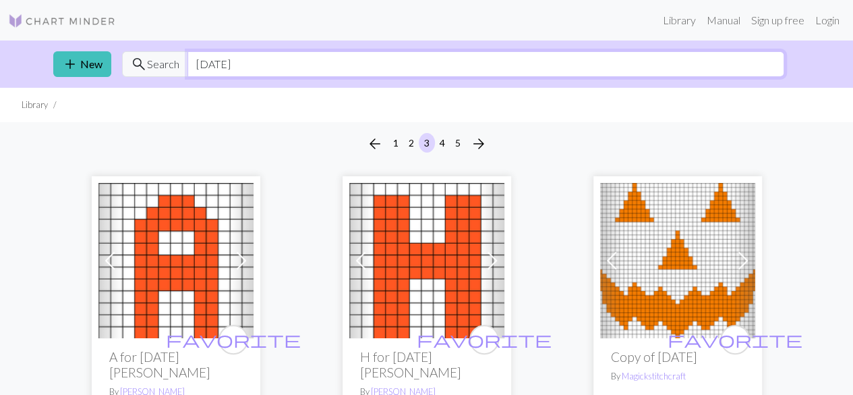
click at [227, 64] on input "[DATE]" at bounding box center [486, 64] width 597 height 26
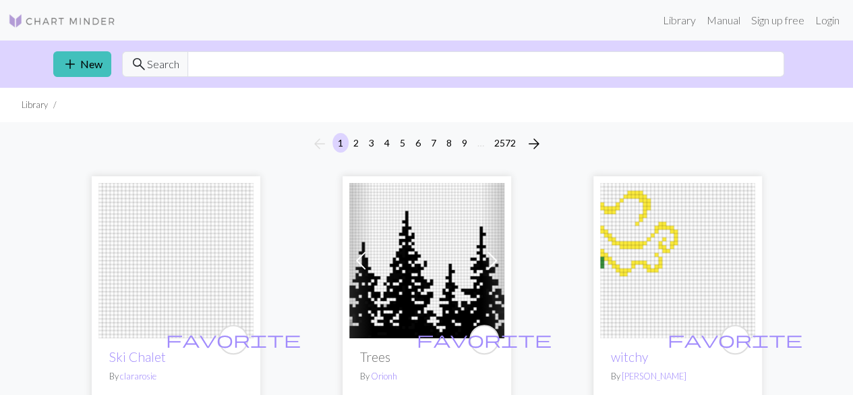
click at [165, 243] on img at bounding box center [175, 260] width 155 height 155
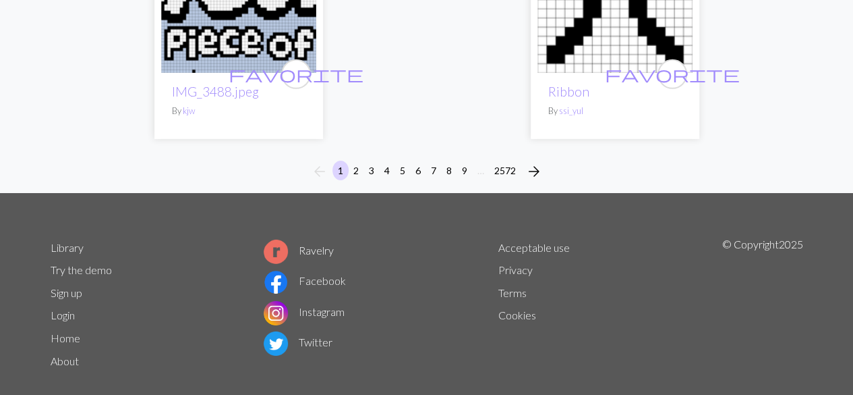
scroll to position [4657, 0]
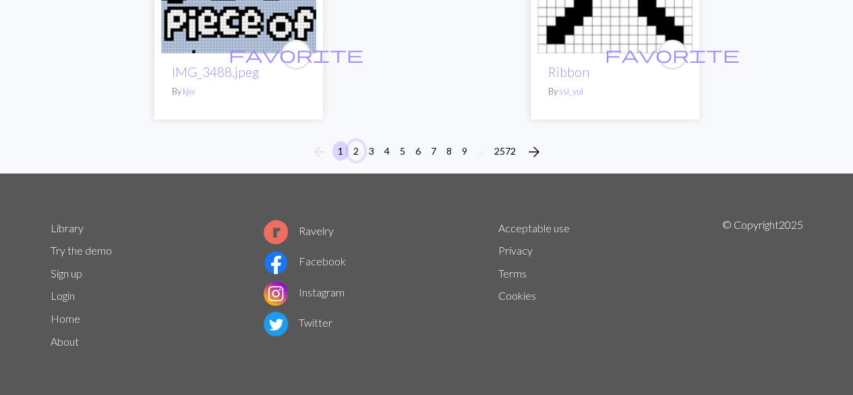
click at [358, 152] on button "2" at bounding box center [356, 151] width 16 height 20
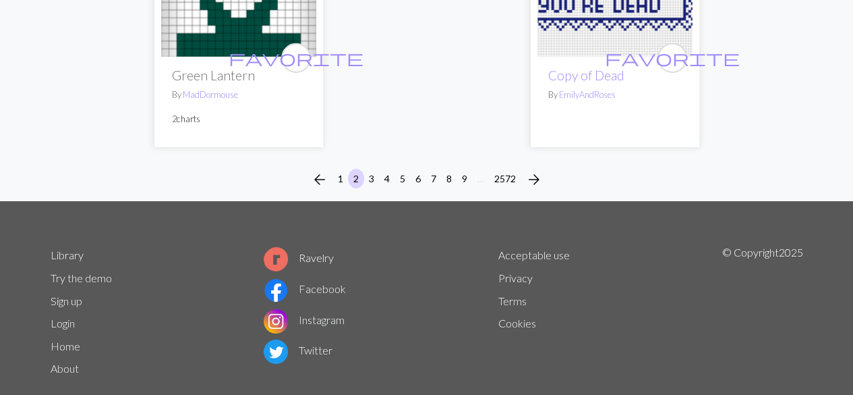
scroll to position [4735, 0]
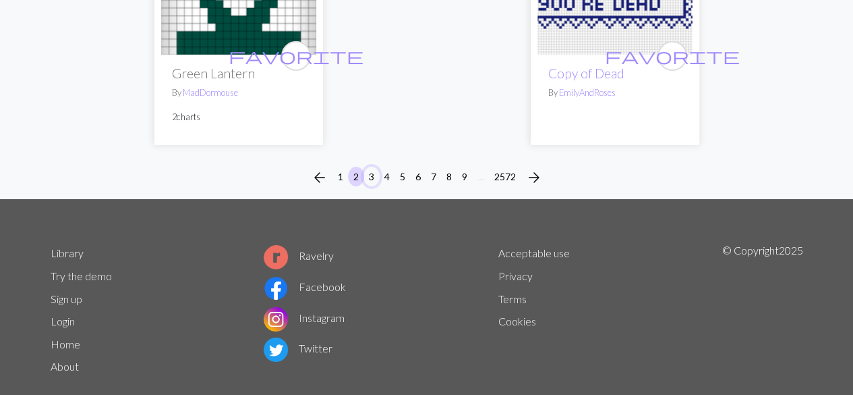
click at [374, 176] on button "3" at bounding box center [372, 177] width 16 height 20
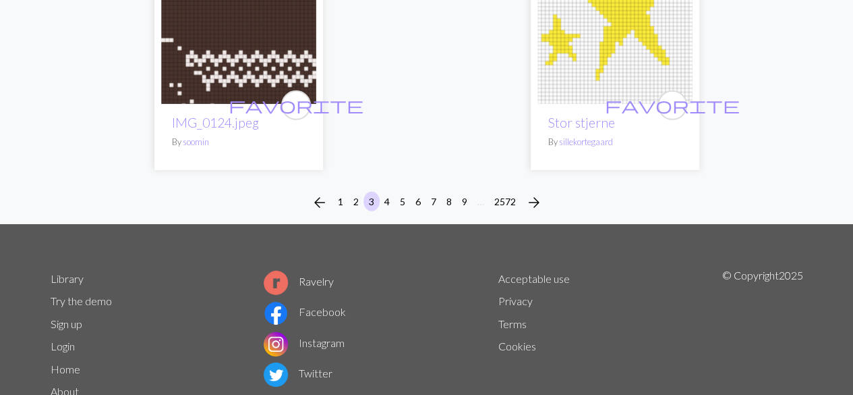
scroll to position [4577, 0]
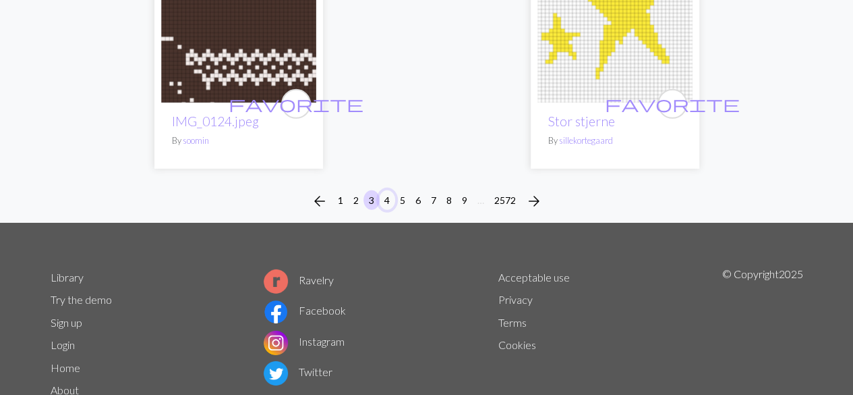
click at [385, 190] on button "4" at bounding box center [387, 200] width 16 height 20
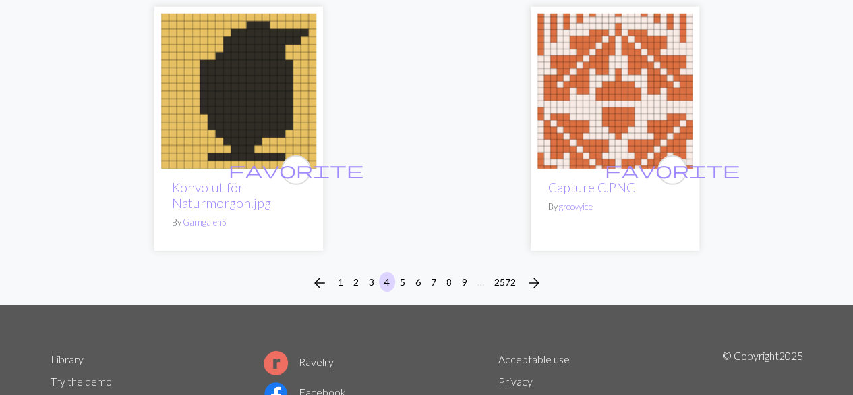
scroll to position [4538, 0]
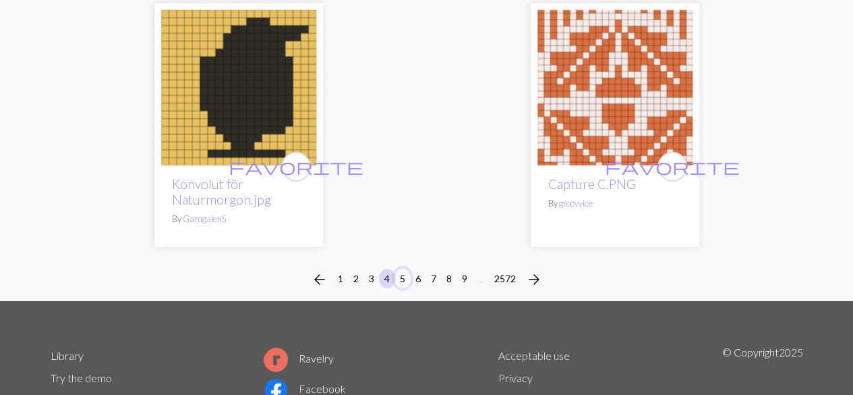
click at [403, 268] on button "5" at bounding box center [403, 278] width 16 height 20
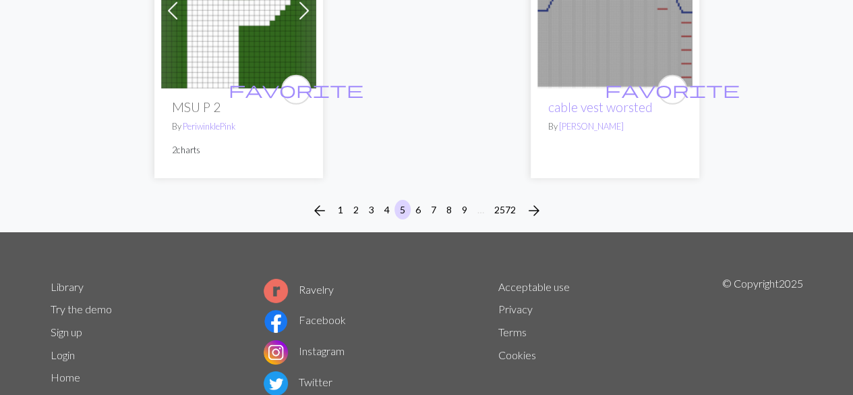
scroll to position [4688, 0]
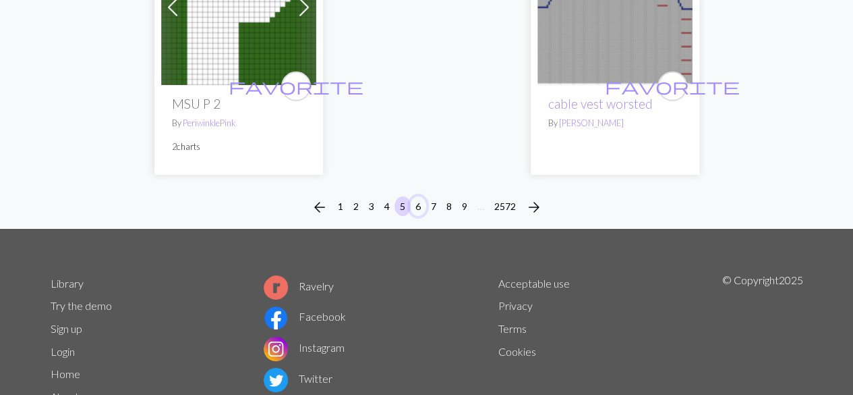
click at [417, 196] on button "6" at bounding box center [418, 206] width 16 height 20
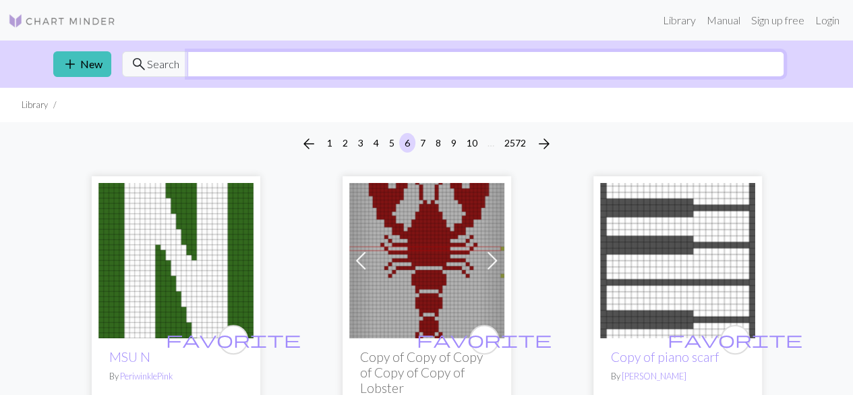
click at [355, 67] on input "text" at bounding box center [486, 64] width 597 height 26
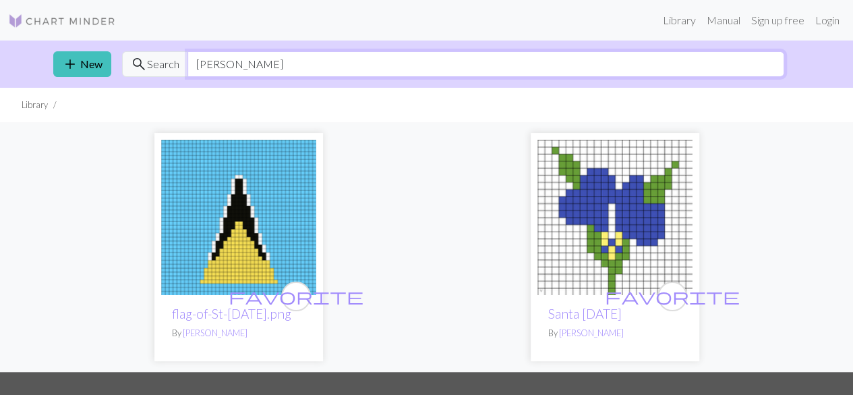
click at [355, 67] on input "[PERSON_NAME]" at bounding box center [486, 64] width 597 height 26
click at [226, 69] on input "[PERSON_NAME]" at bounding box center [486, 64] width 597 height 26
type input "l"
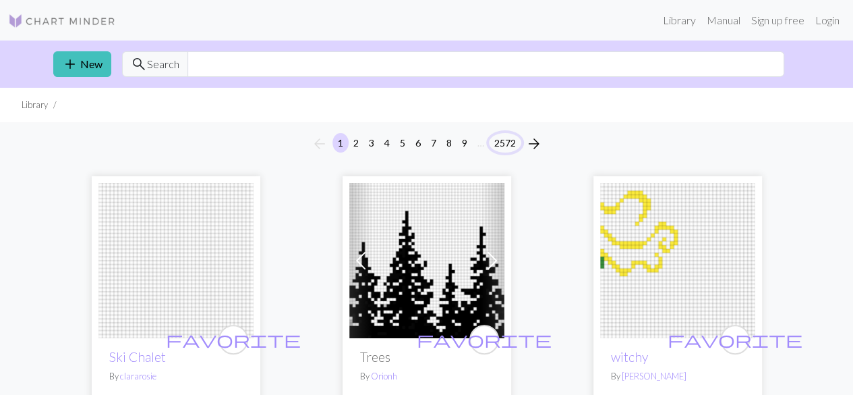
click at [502, 144] on button "2572" at bounding box center [505, 143] width 32 height 20
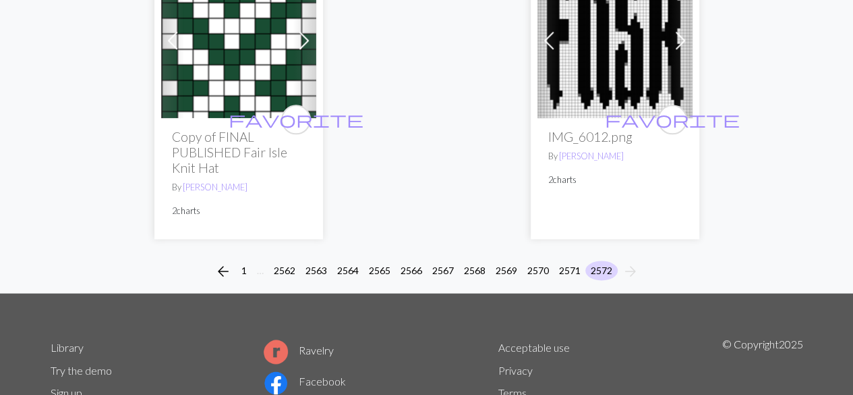
scroll to position [863, 0]
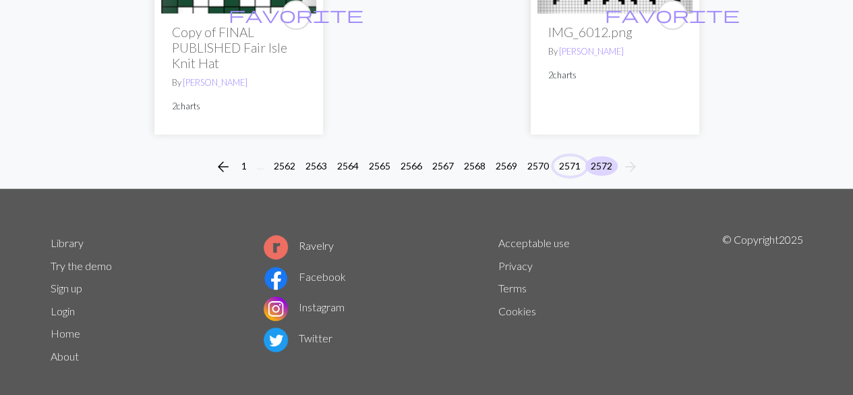
click at [573, 156] on button "2571" at bounding box center [570, 166] width 32 height 20
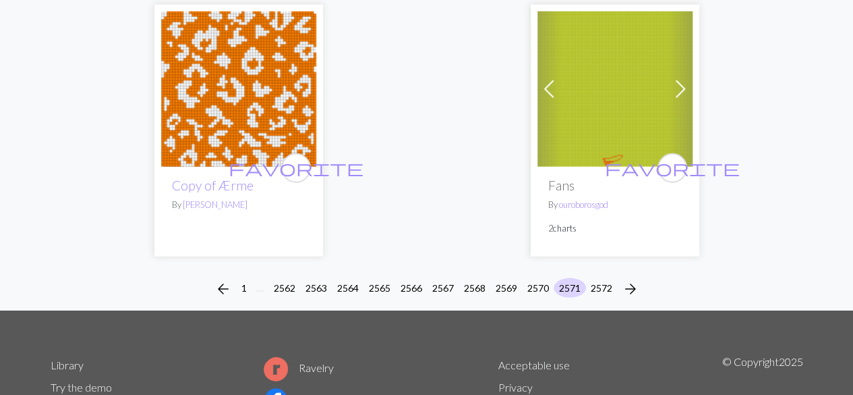
scroll to position [4462, 0]
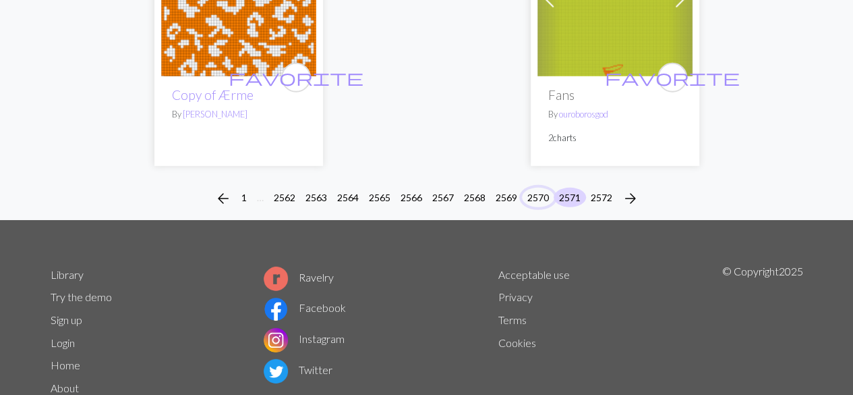
click at [534, 188] on button "2570" at bounding box center [538, 198] width 32 height 20
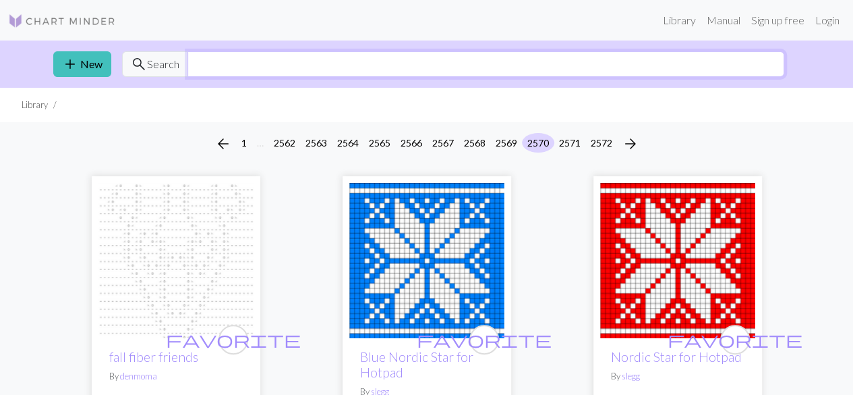
click at [387, 67] on input "text" at bounding box center [486, 64] width 597 height 26
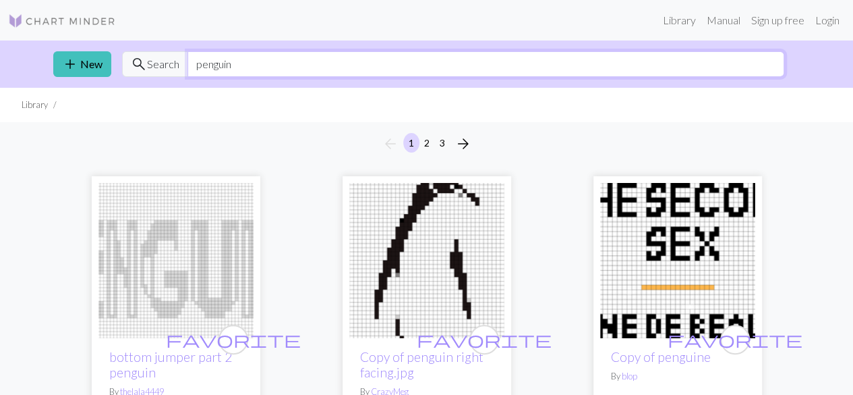
drag, startPoint x: 253, startPoint y: 61, endPoint x: 175, endPoint y: 60, distance: 77.6
click at [175, 60] on div "search Search penguin" at bounding box center [453, 64] width 662 height 26
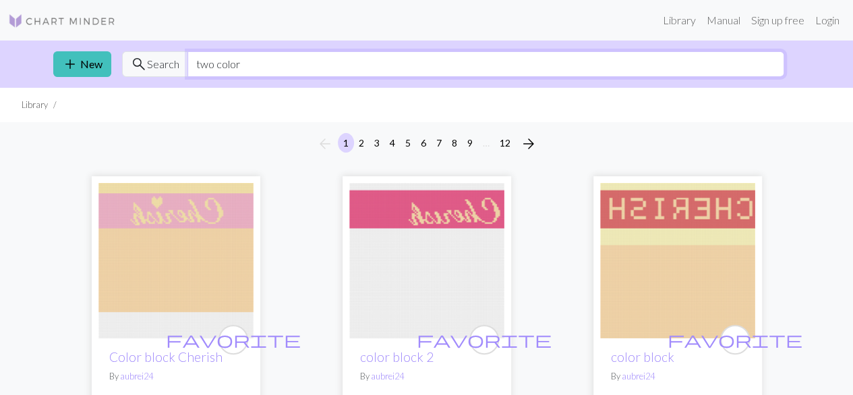
click at [244, 72] on input "two color" at bounding box center [486, 64] width 597 height 26
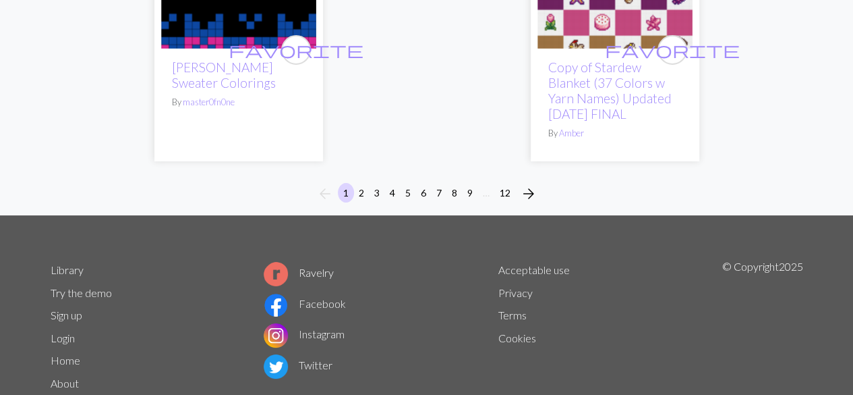
scroll to position [4995, 0]
click at [358, 182] on button "2" at bounding box center [361, 192] width 16 height 20
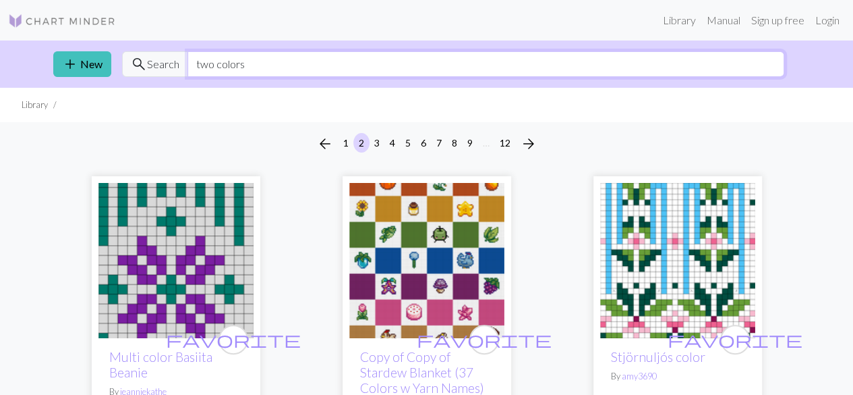
drag, startPoint x: 258, startPoint y: 74, endPoint x: 159, endPoint y: 47, distance: 102.1
click at [159, 47] on div "add New search Search two colors" at bounding box center [426, 63] width 769 height 47
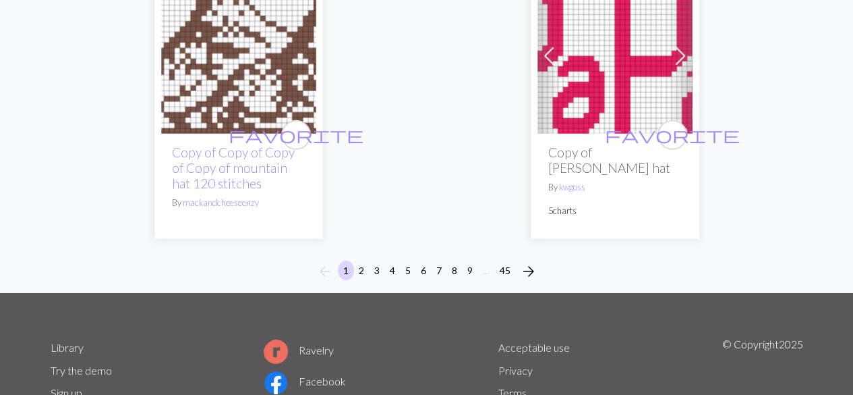
scroll to position [4648, 0]
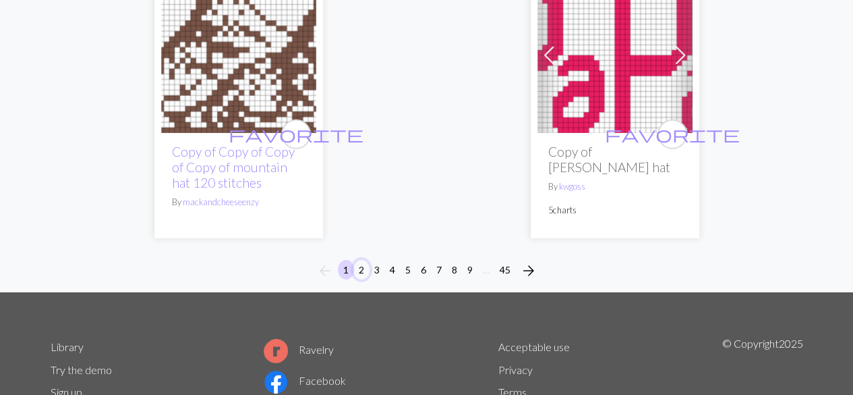
click at [364, 260] on button "2" at bounding box center [361, 270] width 16 height 20
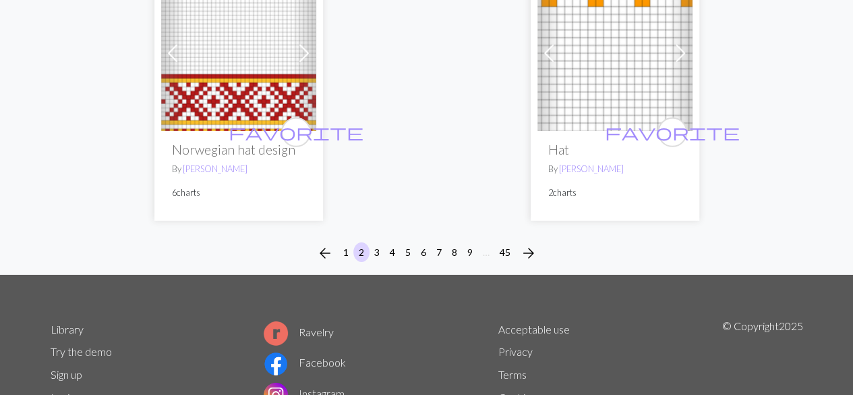
scroll to position [4665, 0]
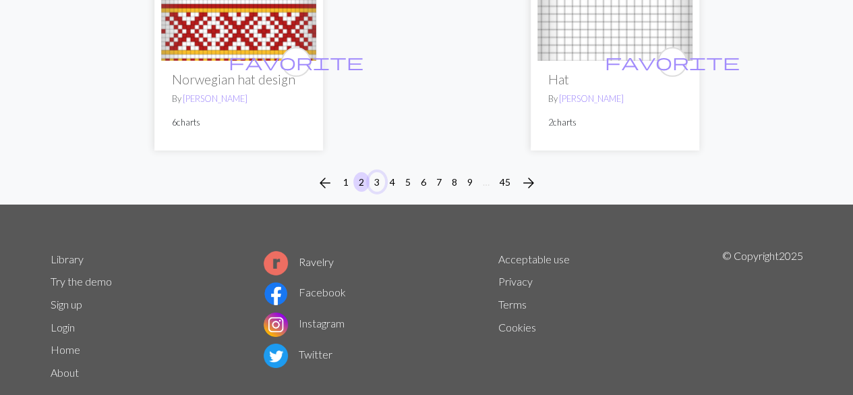
click at [376, 172] on button "3" at bounding box center [377, 182] width 16 height 20
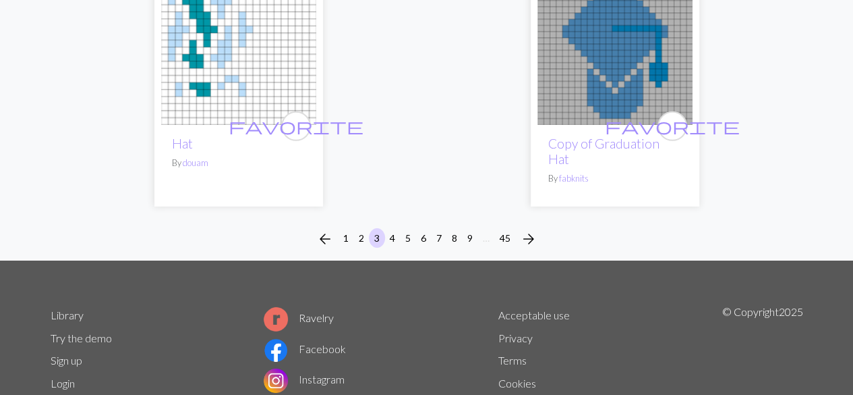
scroll to position [4667, 0]
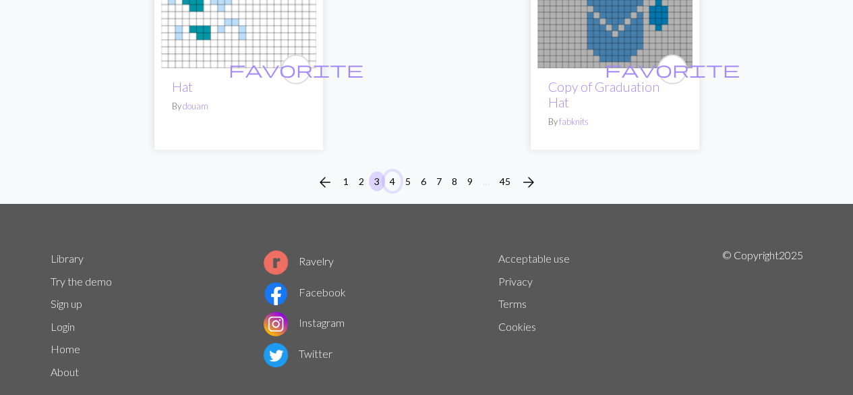
click at [392, 171] on button "4" at bounding box center [393, 181] width 16 height 20
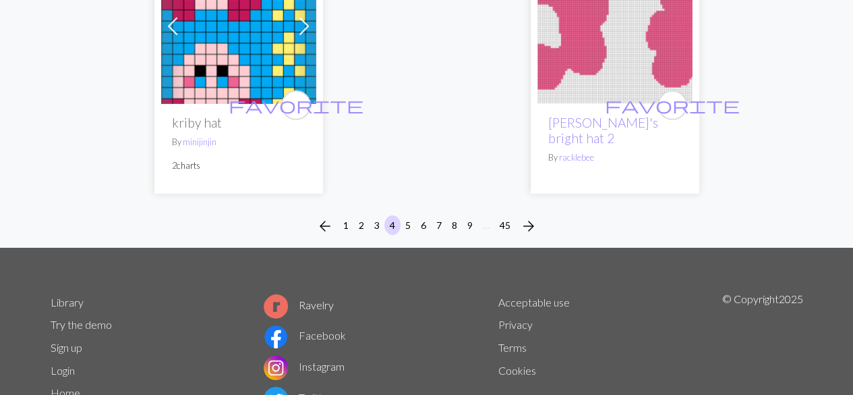
scroll to position [4623, 0]
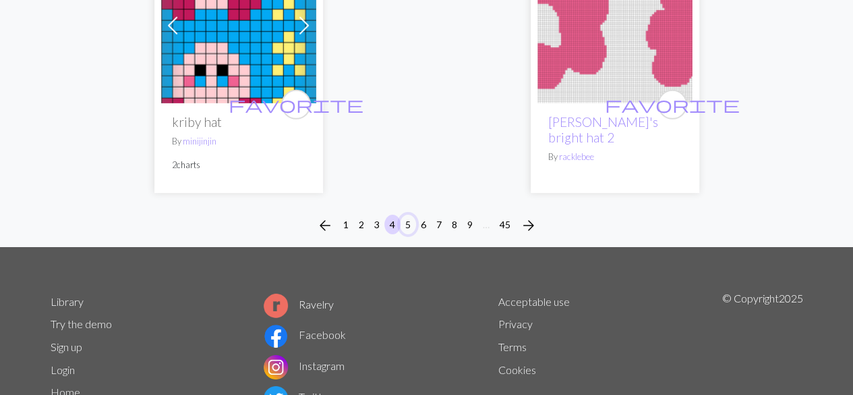
click at [407, 215] on button "5" at bounding box center [408, 225] width 16 height 20
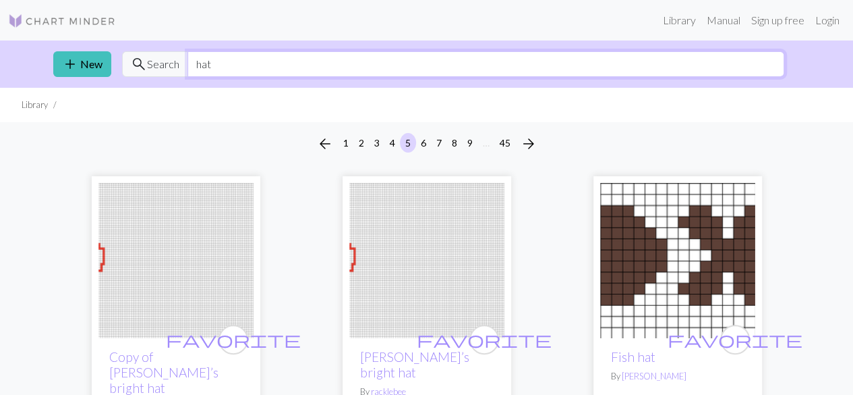
click at [206, 64] on input "hat" at bounding box center [486, 64] width 597 height 26
type input "2 colors"
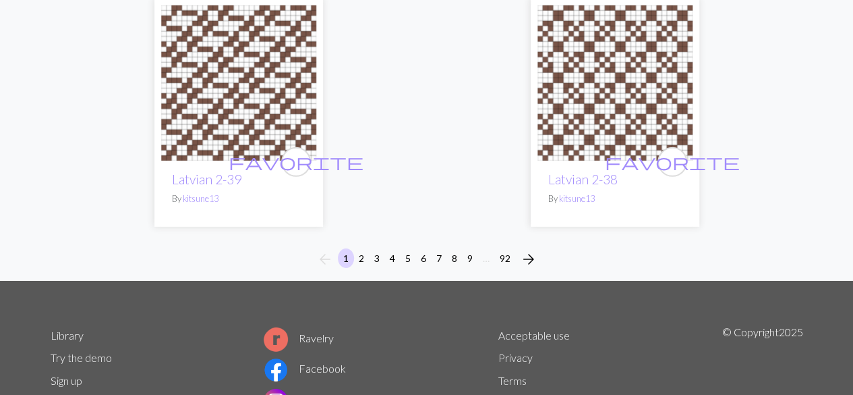
scroll to position [4673, 0]
